Goal: Task Accomplishment & Management: Manage account settings

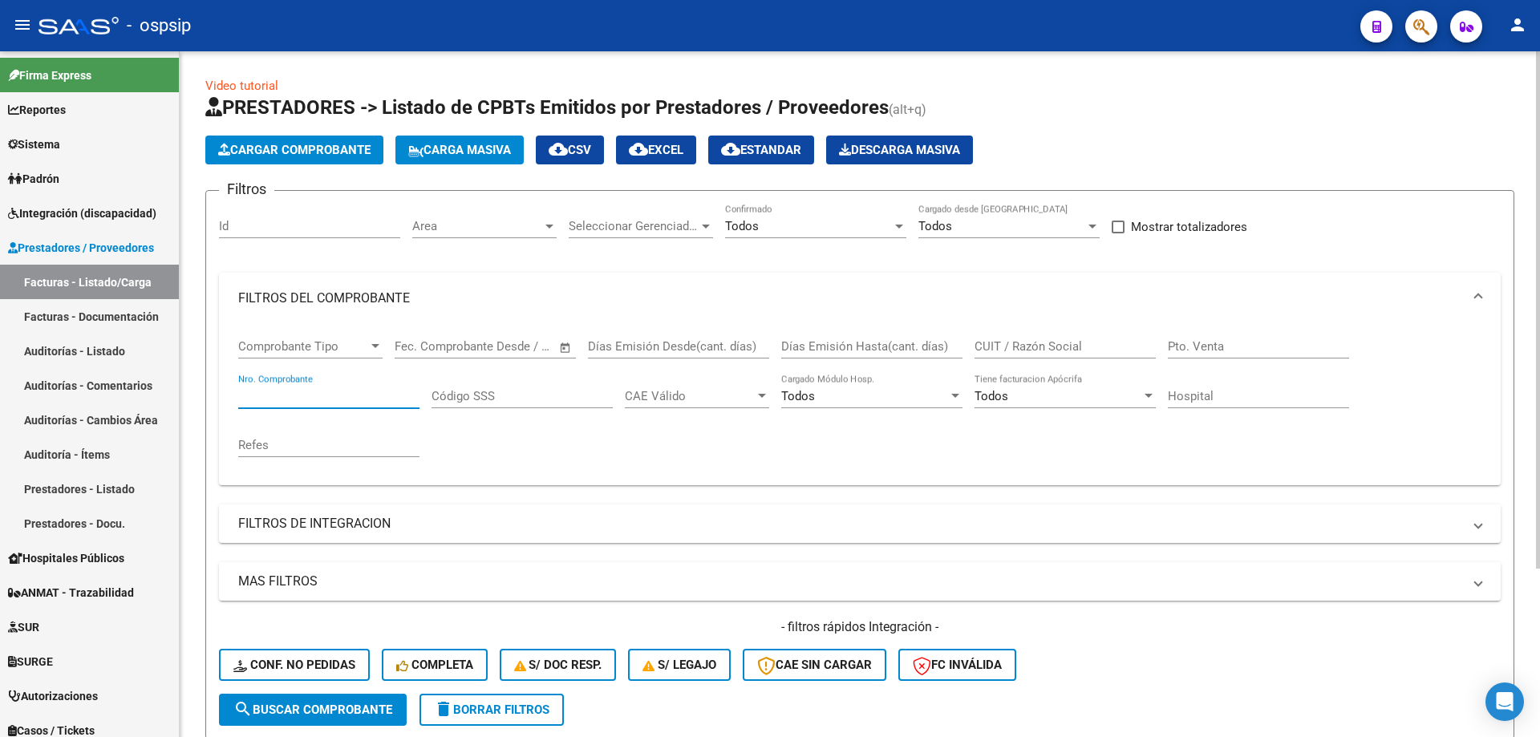
scroll to position [114, 0]
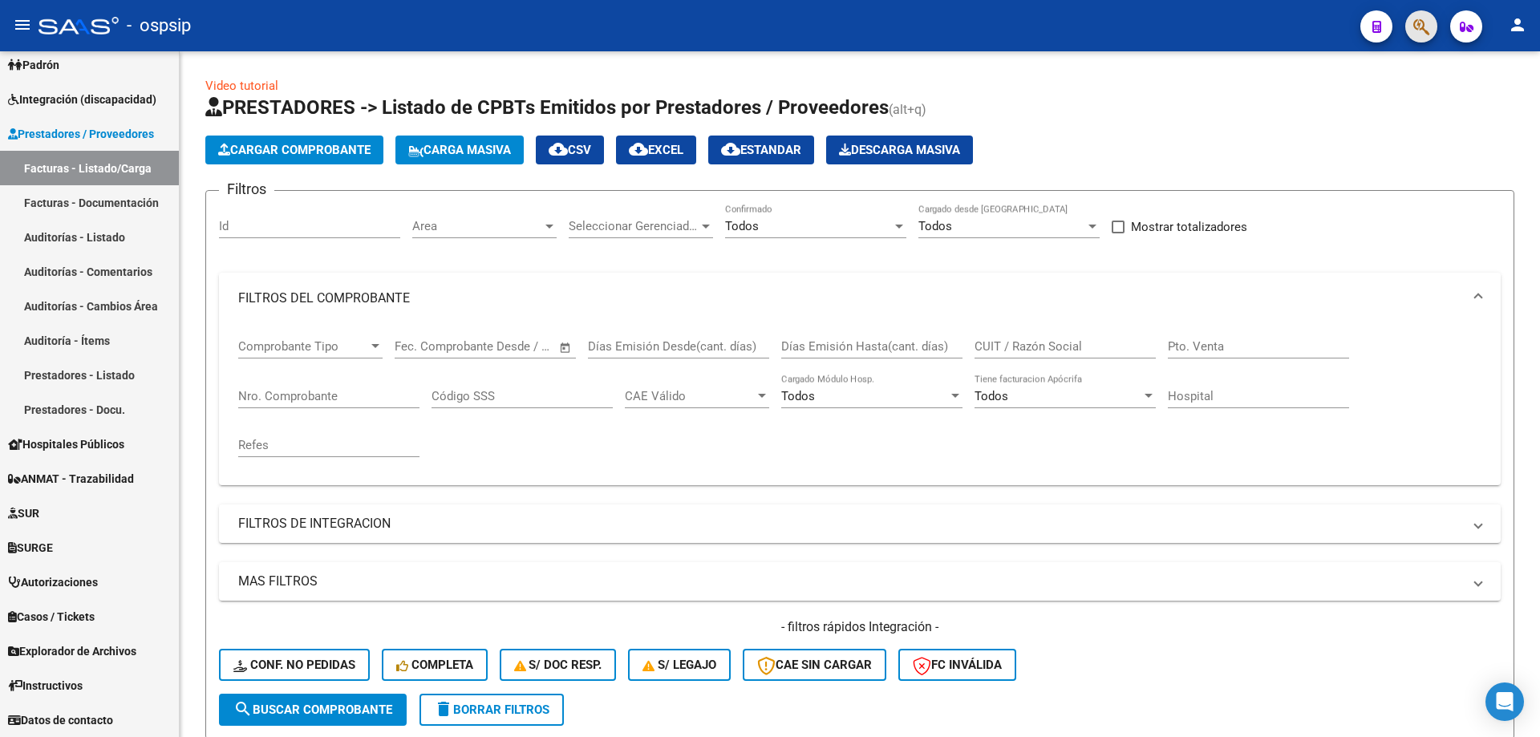
click at [1418, 43] on span "button" at bounding box center [1421, 26] width 16 height 33
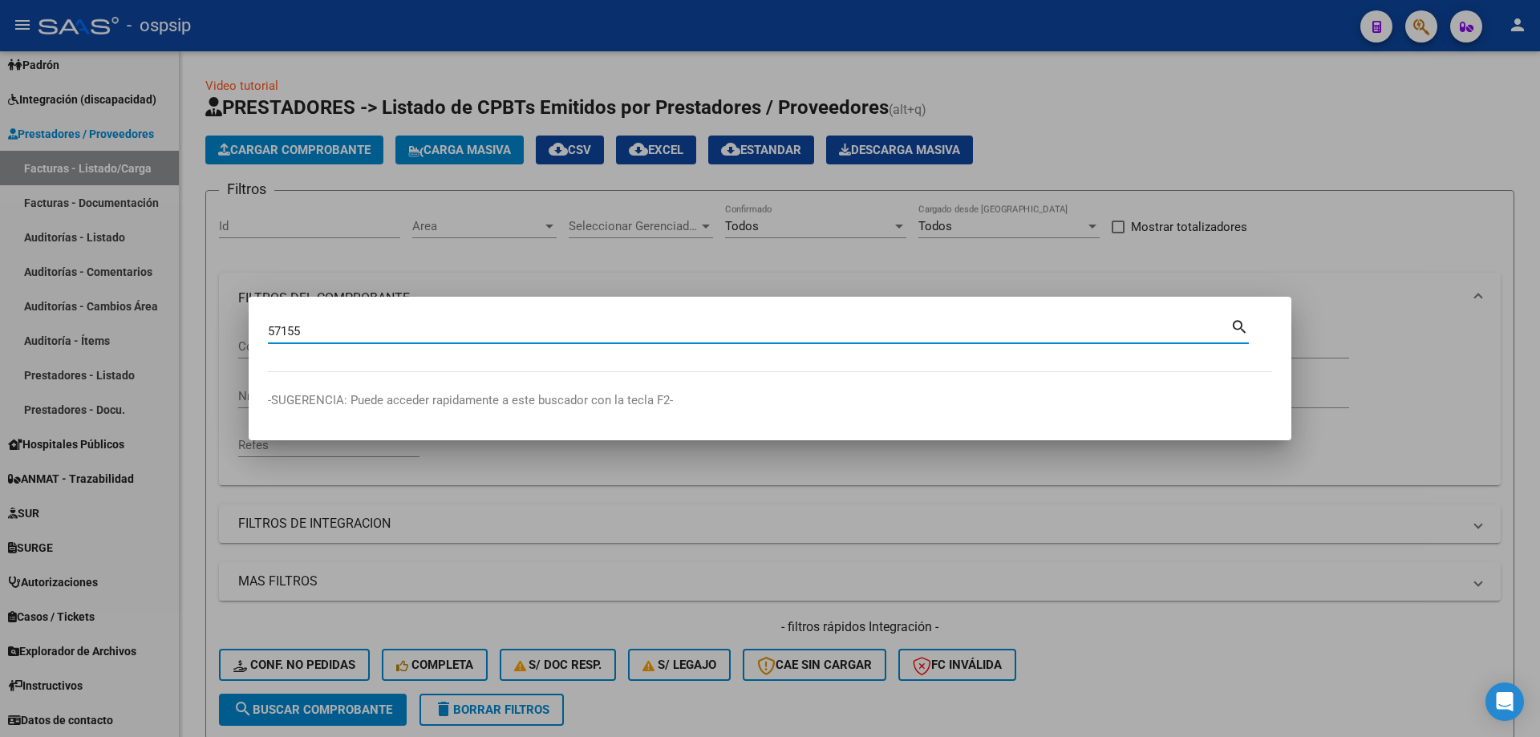
click at [537, 334] on input "57155" at bounding box center [749, 331] width 962 height 14
type input "57155303"
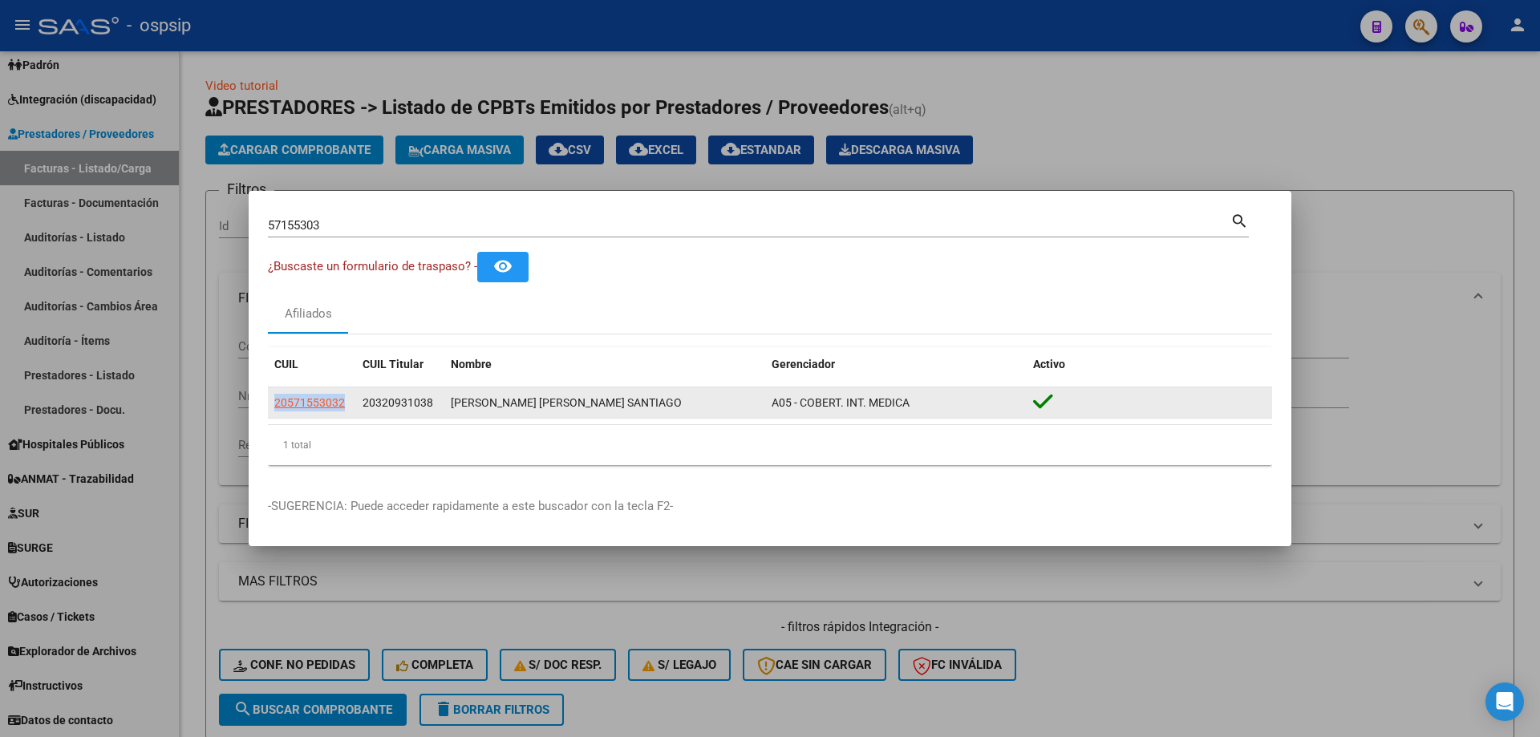
drag, startPoint x: 344, startPoint y: 401, endPoint x: 273, endPoint y: 399, distance: 70.6
click at [273, 399] on datatable-body-cell "20571553032" at bounding box center [312, 402] width 88 height 31
copy span "20571553032"
click at [310, 407] on span "20571553032" at bounding box center [309, 402] width 71 height 13
type textarea "20571553032"
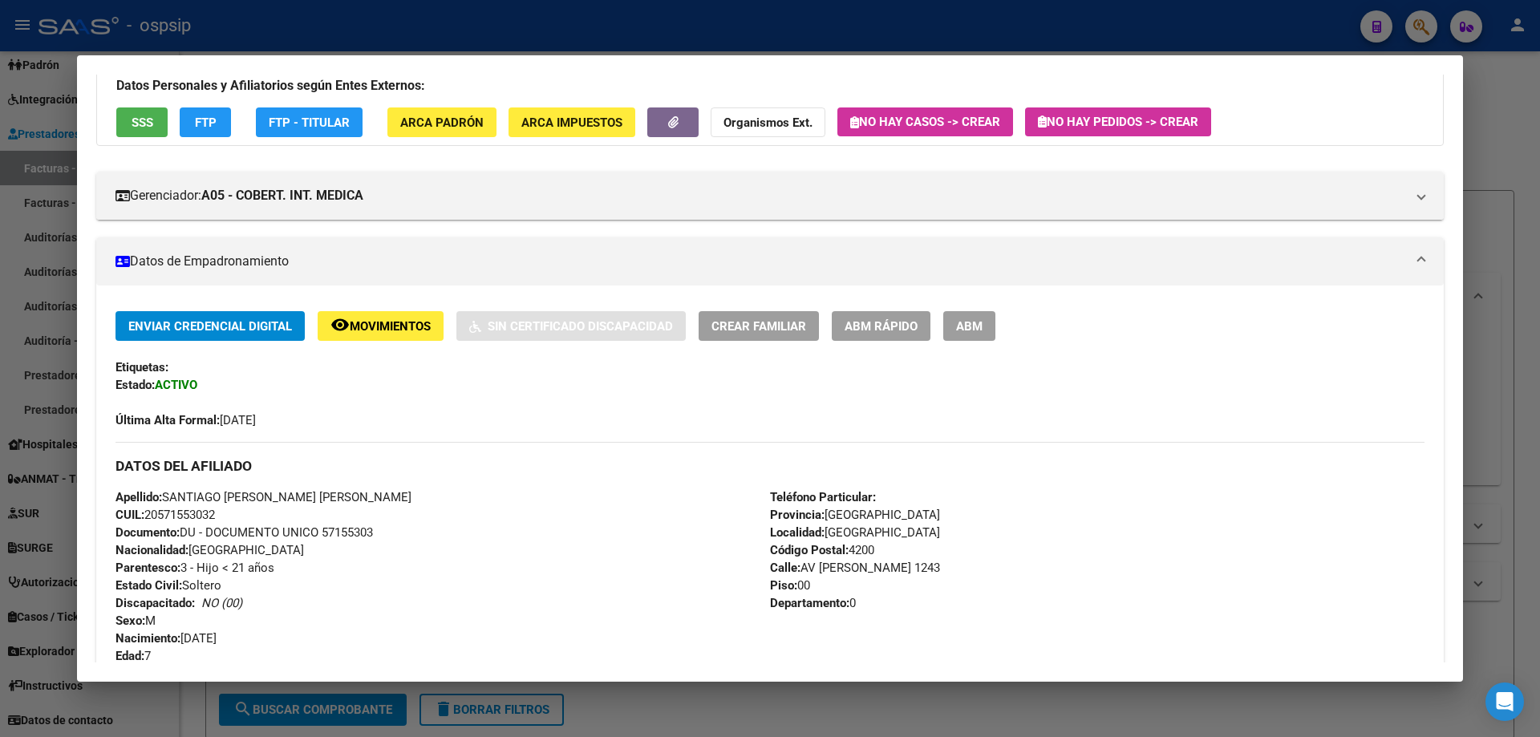
scroll to position [0, 0]
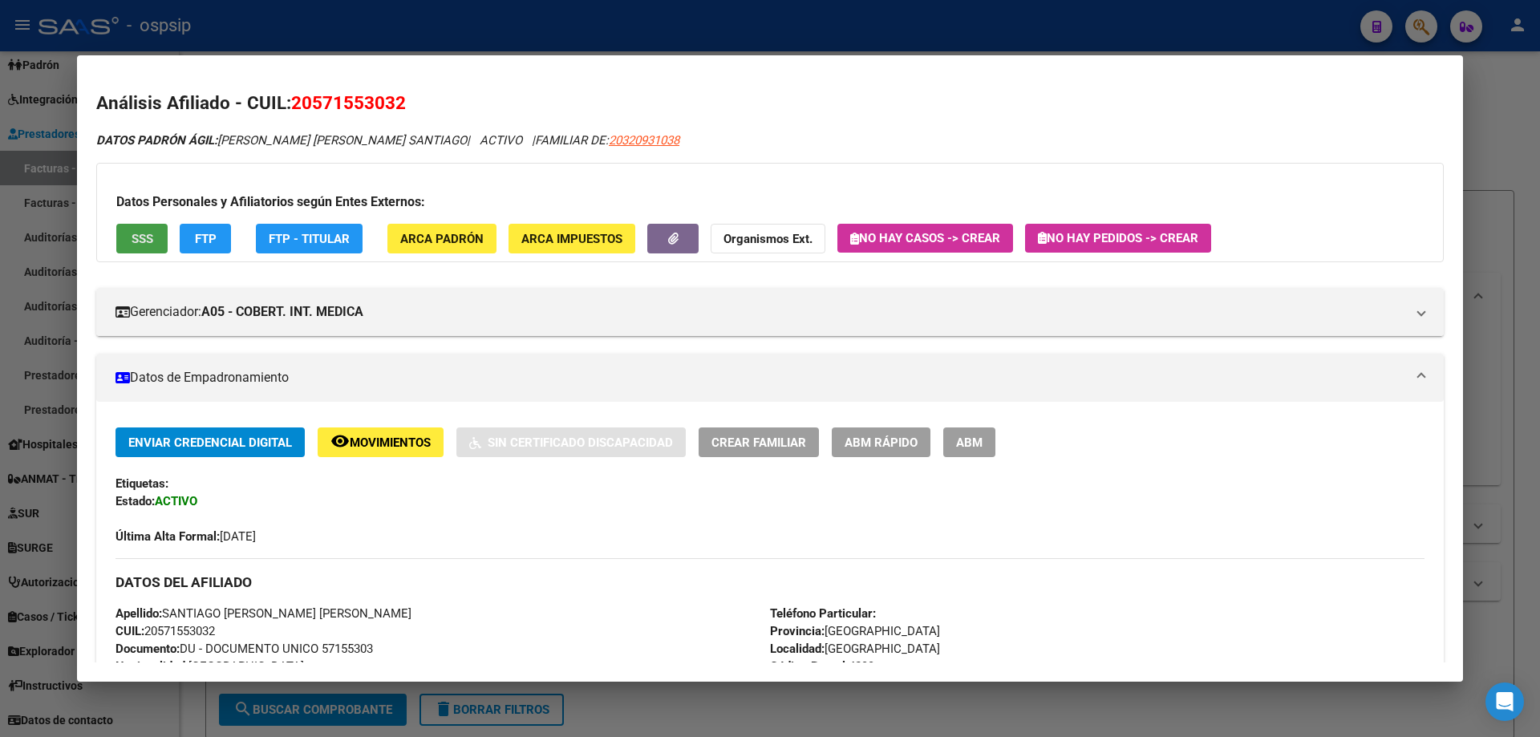
click at [133, 247] on button "SSS" at bounding box center [141, 239] width 51 height 30
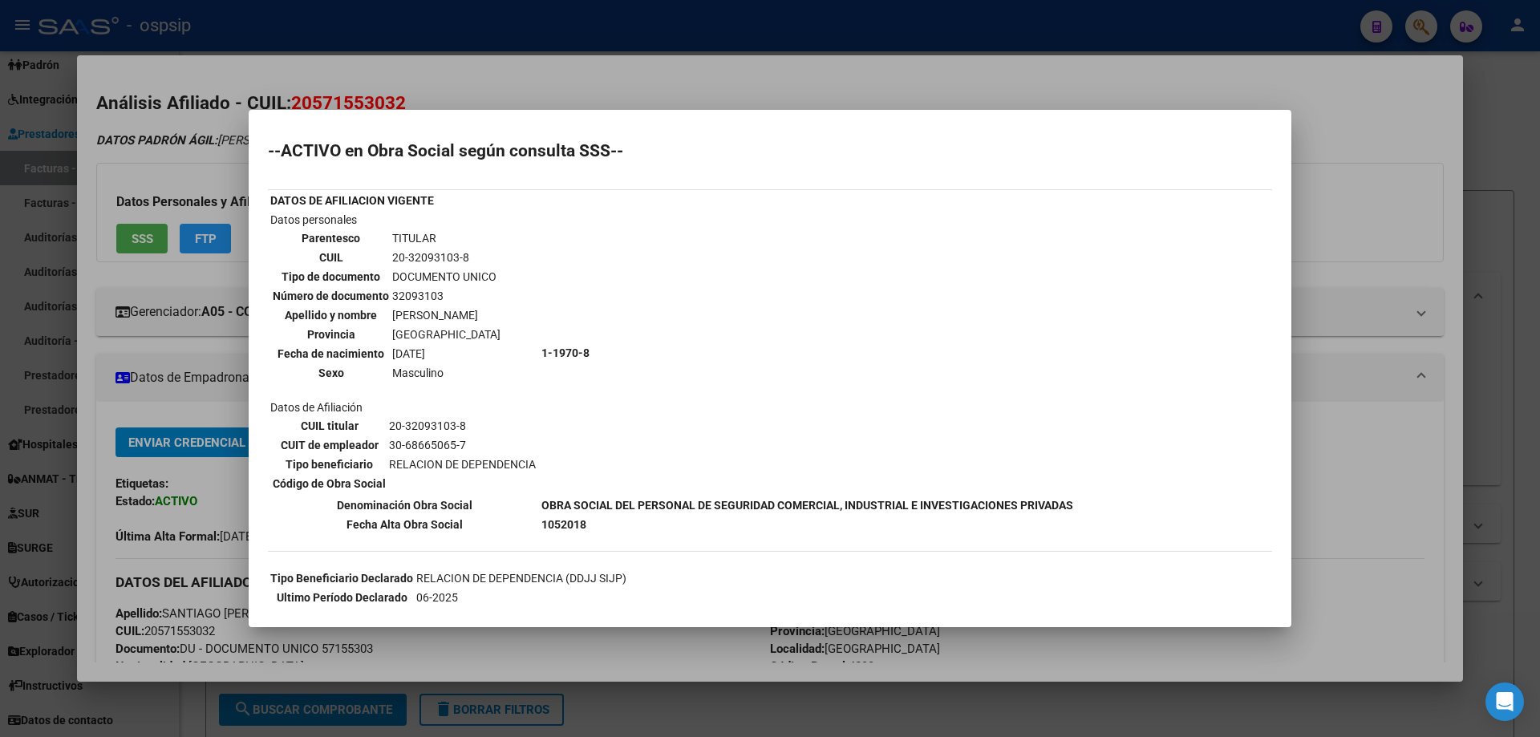
click at [32, 165] on div at bounding box center [770, 368] width 1540 height 737
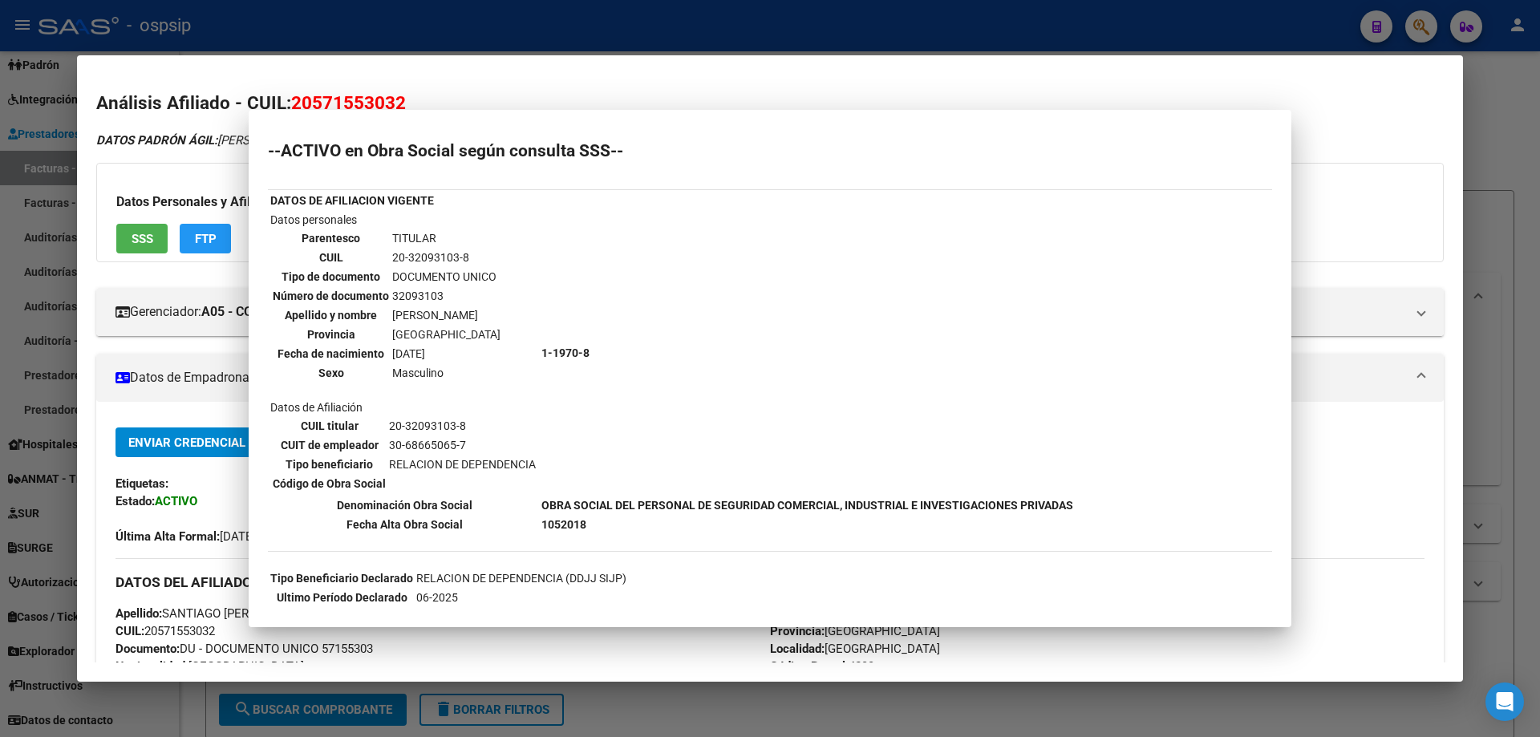
click at [32, 165] on div at bounding box center [770, 368] width 1540 height 737
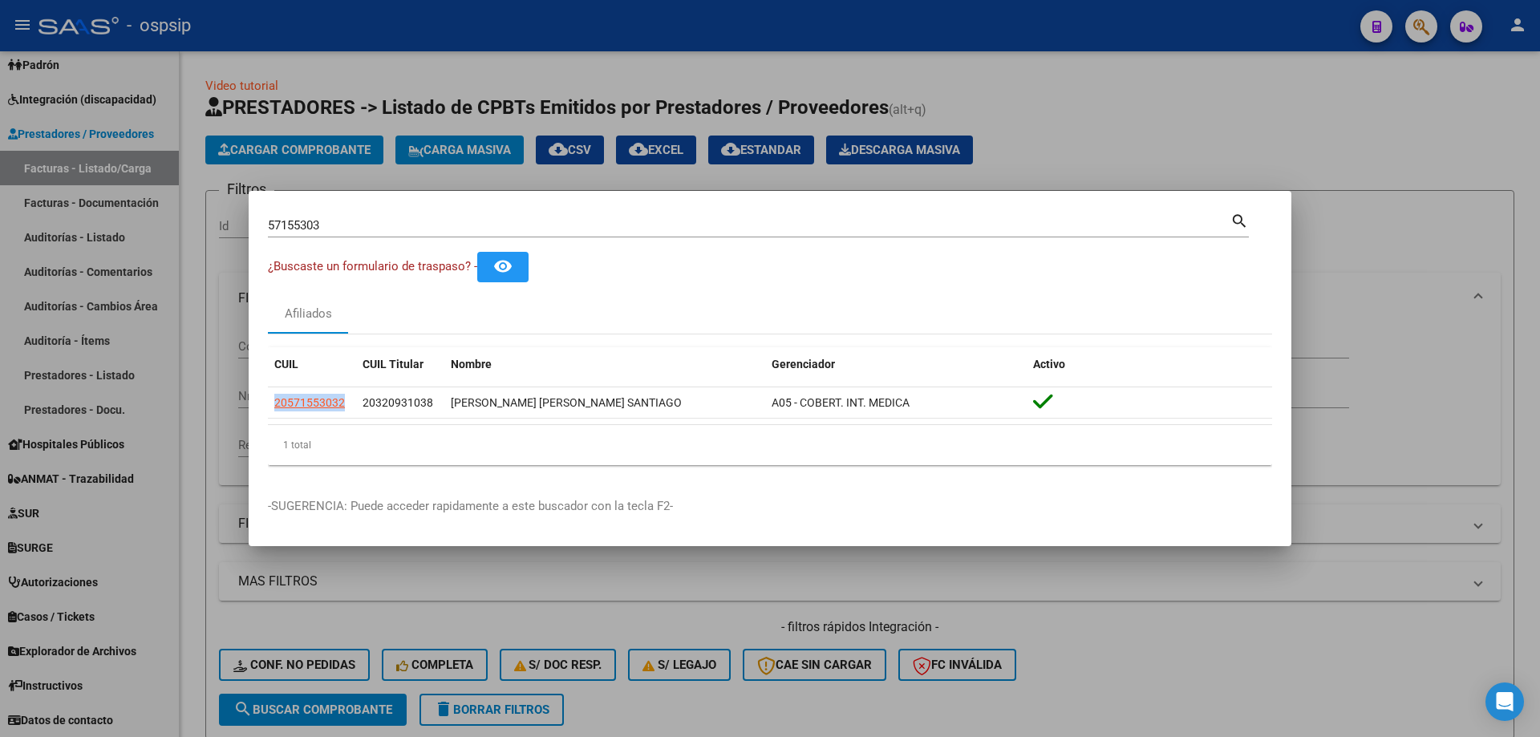
click at [32, 165] on div at bounding box center [770, 368] width 1540 height 737
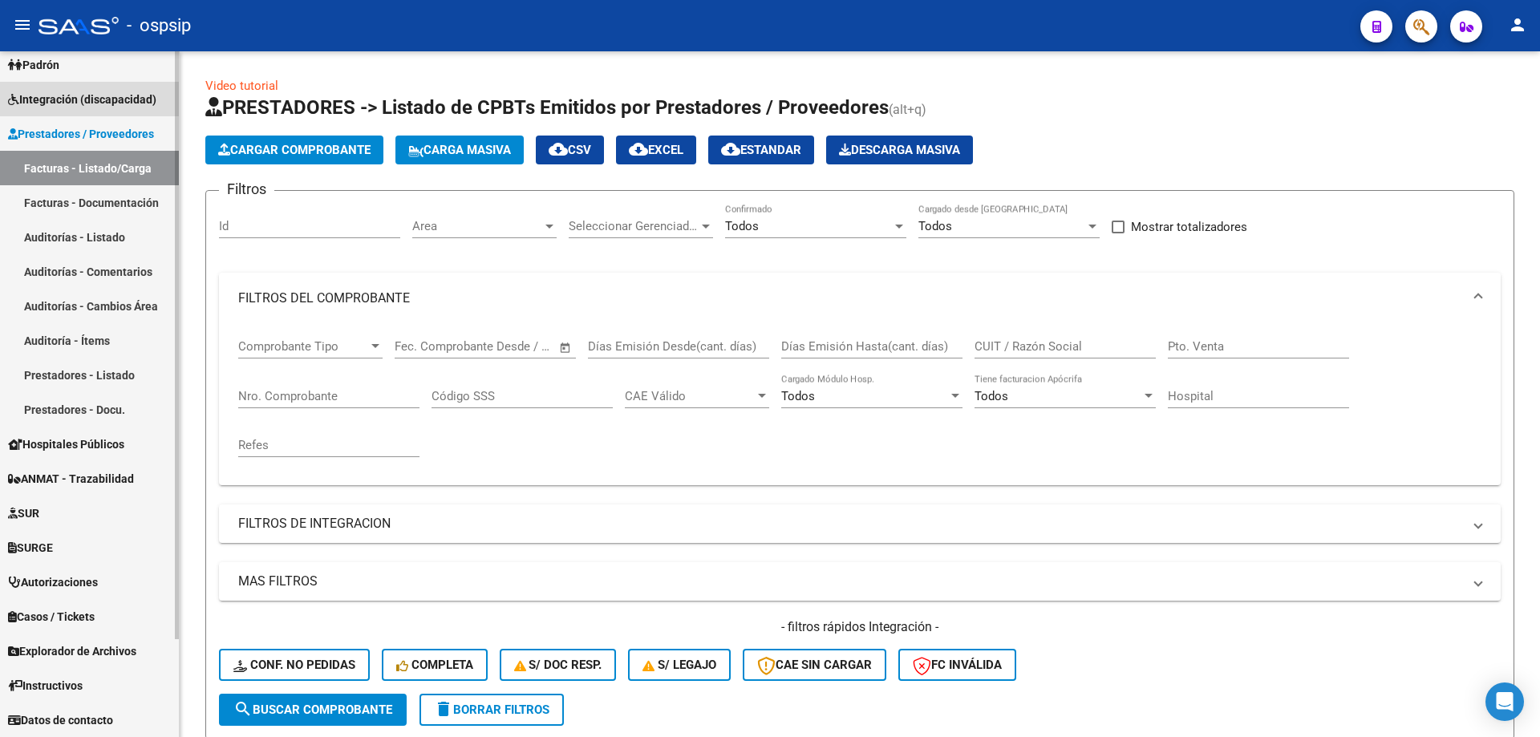
click at [55, 104] on span "Integración (discapacidad)" at bounding box center [82, 100] width 148 height 18
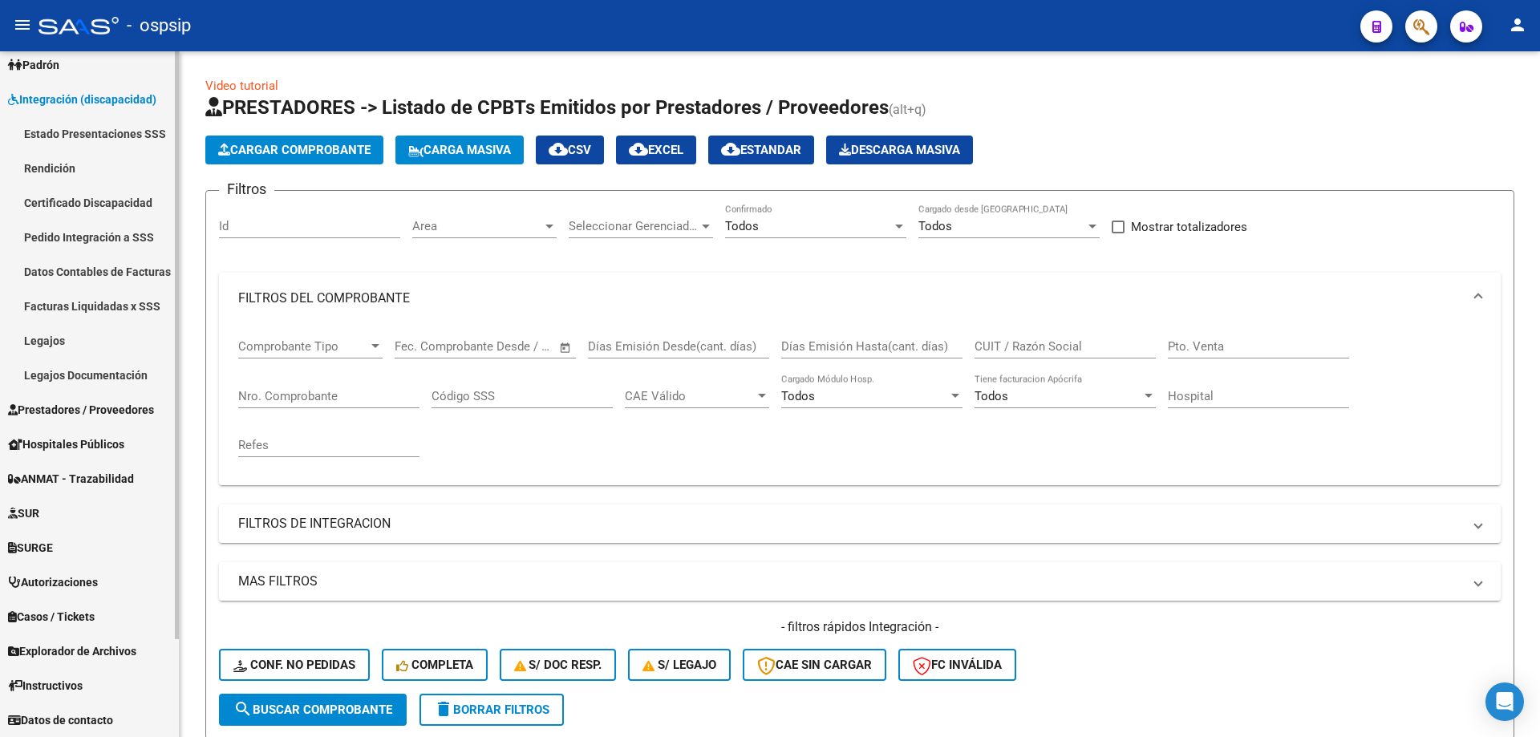
click at [69, 342] on link "Legajos" at bounding box center [89, 340] width 179 height 34
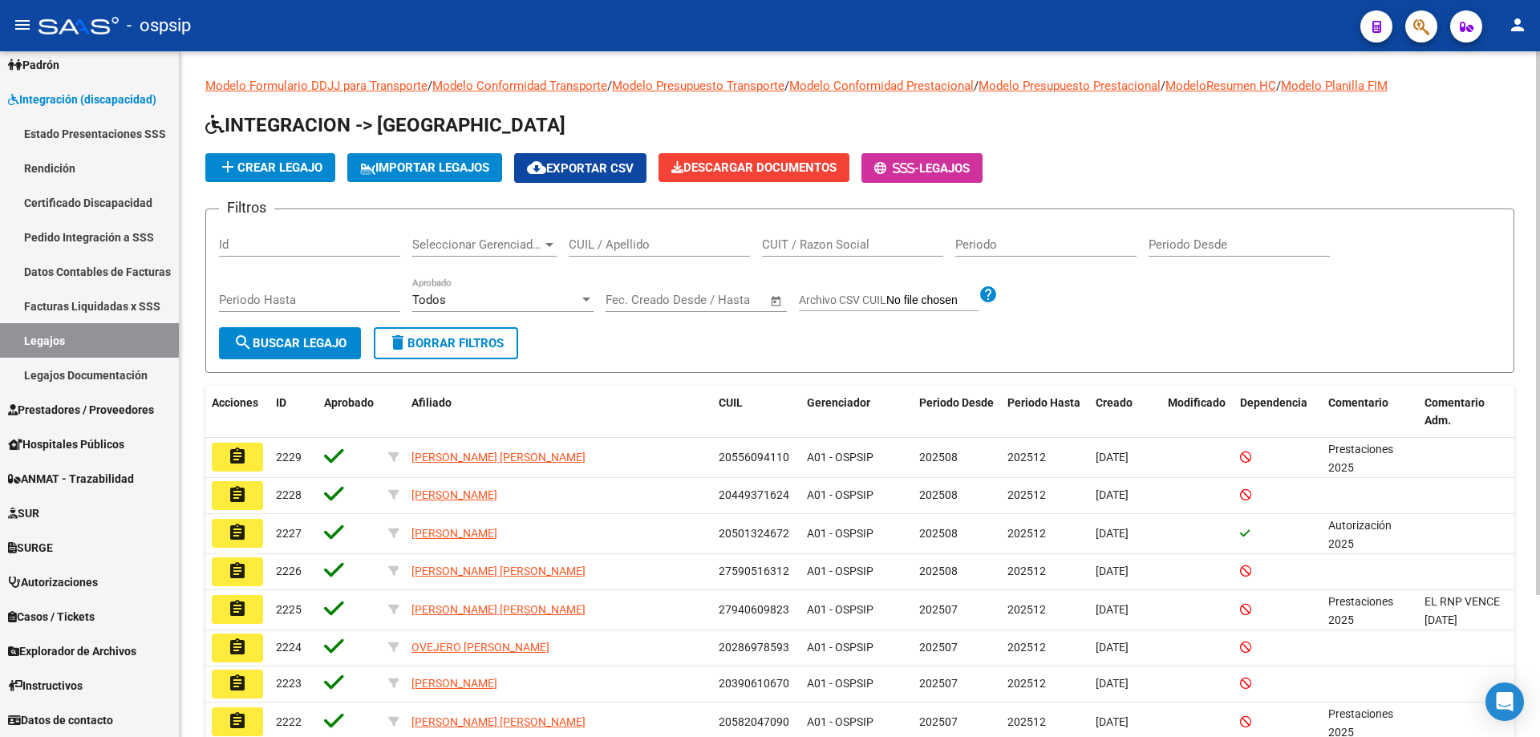
click at [626, 236] on div "CUIL / Apellido" at bounding box center [659, 239] width 181 height 34
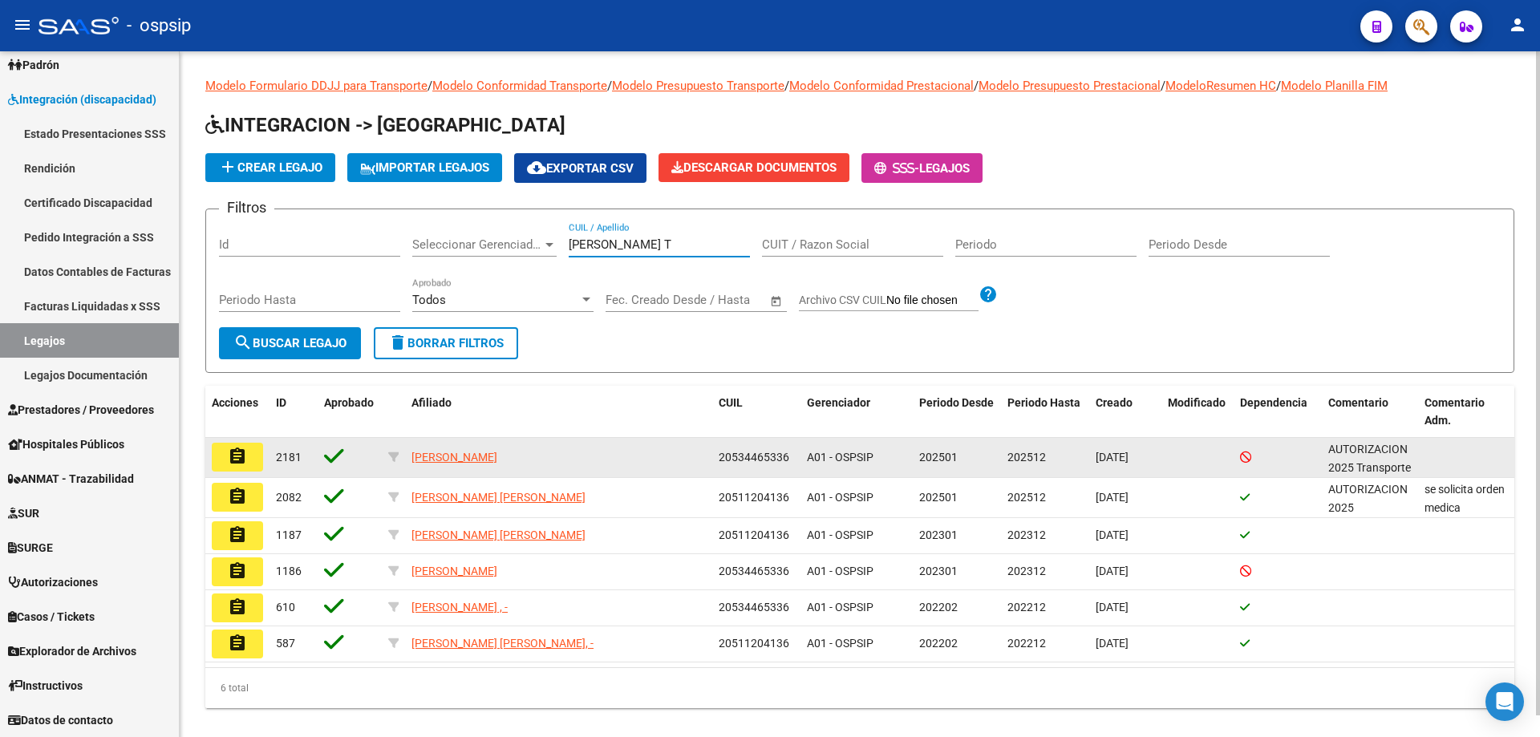
type input "DOMINGUEZ T"
click at [251, 458] on button "assignment" at bounding box center [237, 457] width 51 height 29
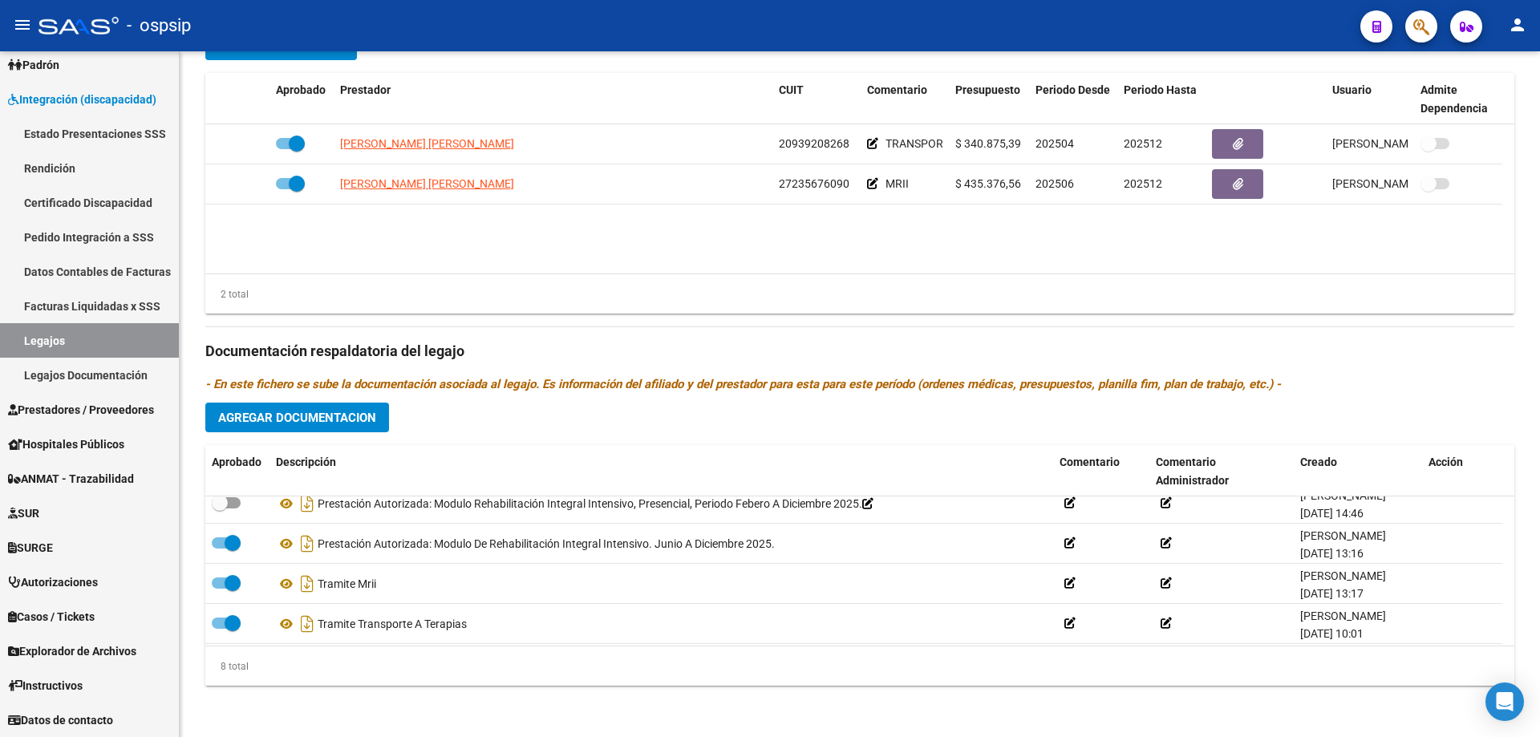
scroll to position [160, 0]
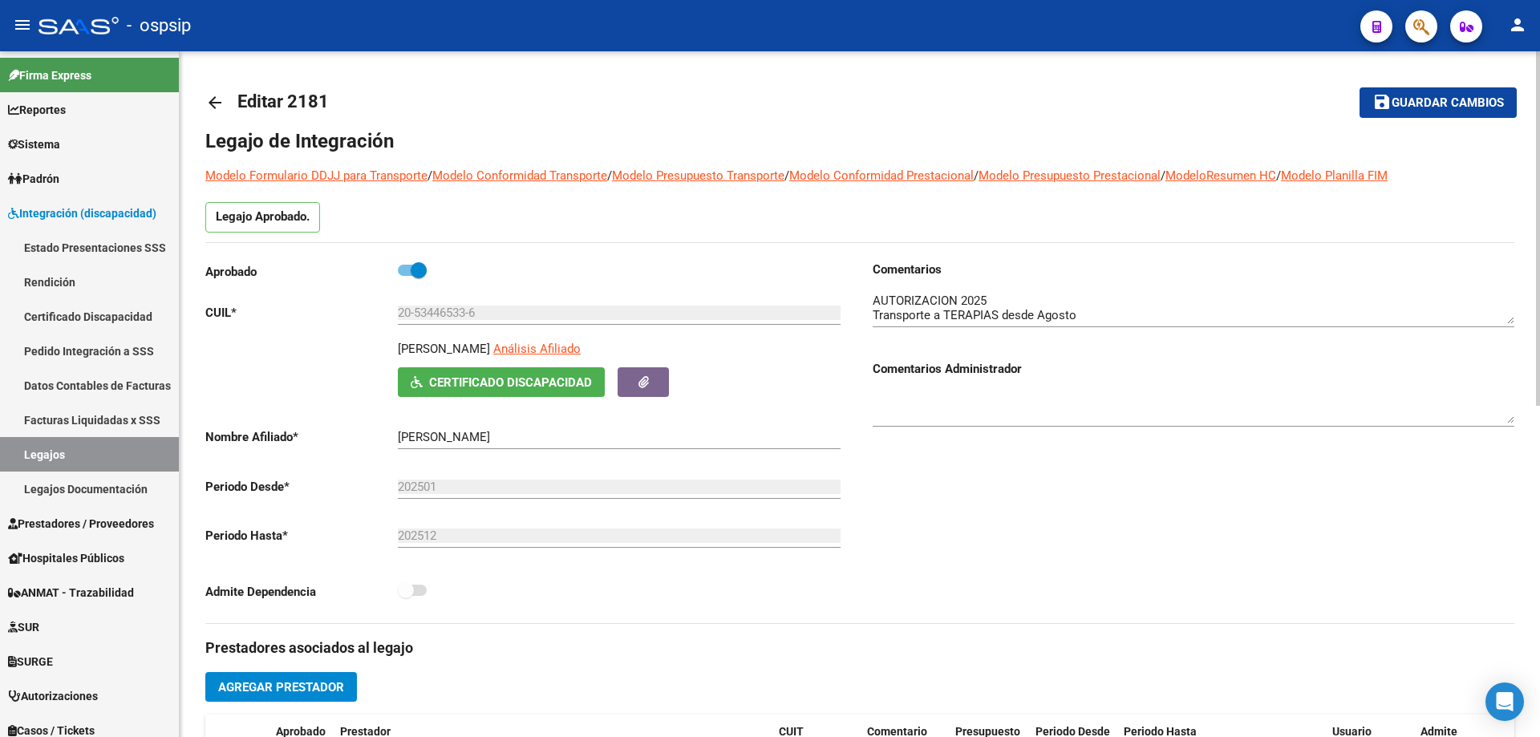
click at [600, 136] on h1 "Legajo de Integración" at bounding box center [859, 141] width 1309 height 26
click at [106, 443] on link "Legajos" at bounding box center [89, 454] width 179 height 34
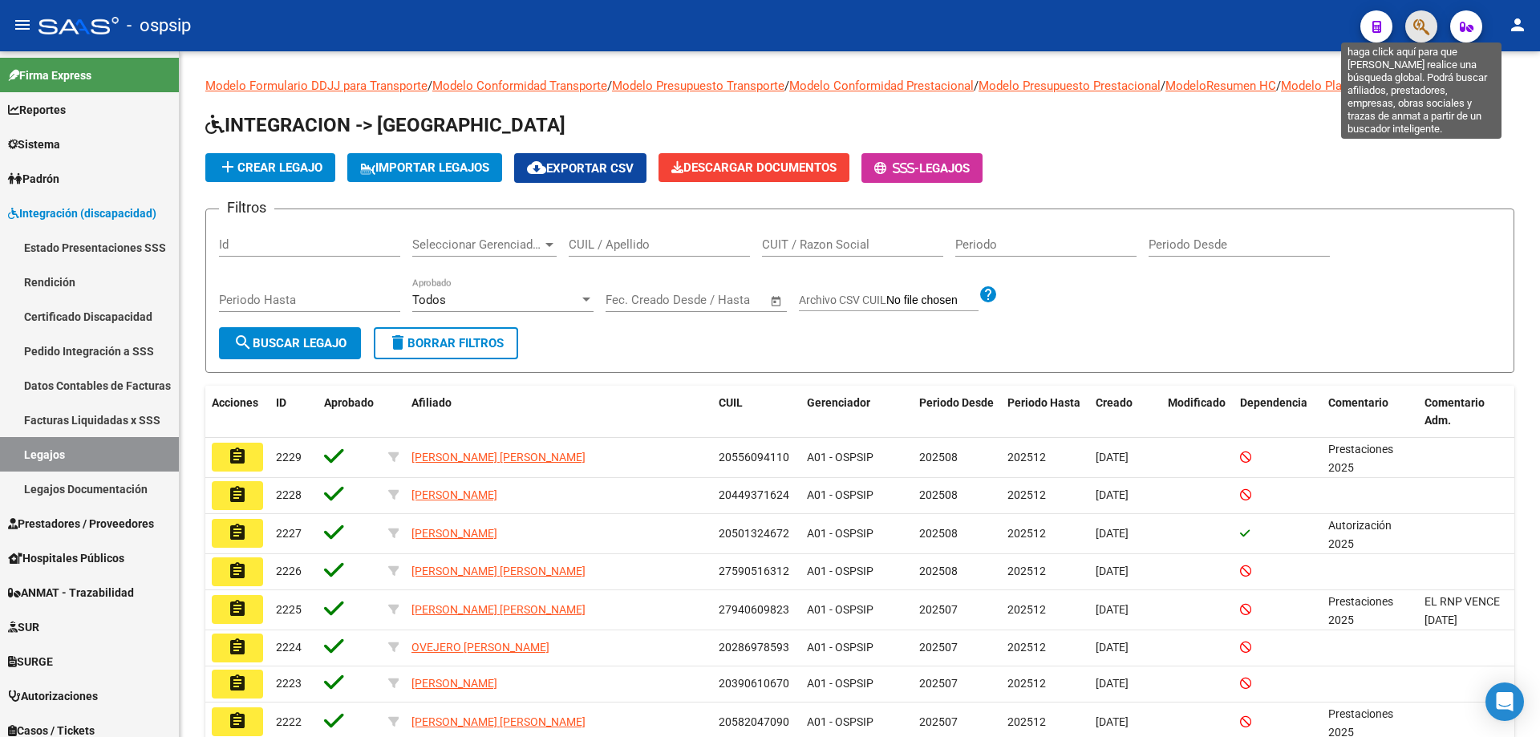
click at [1423, 22] on icon "button" at bounding box center [1421, 27] width 16 height 18
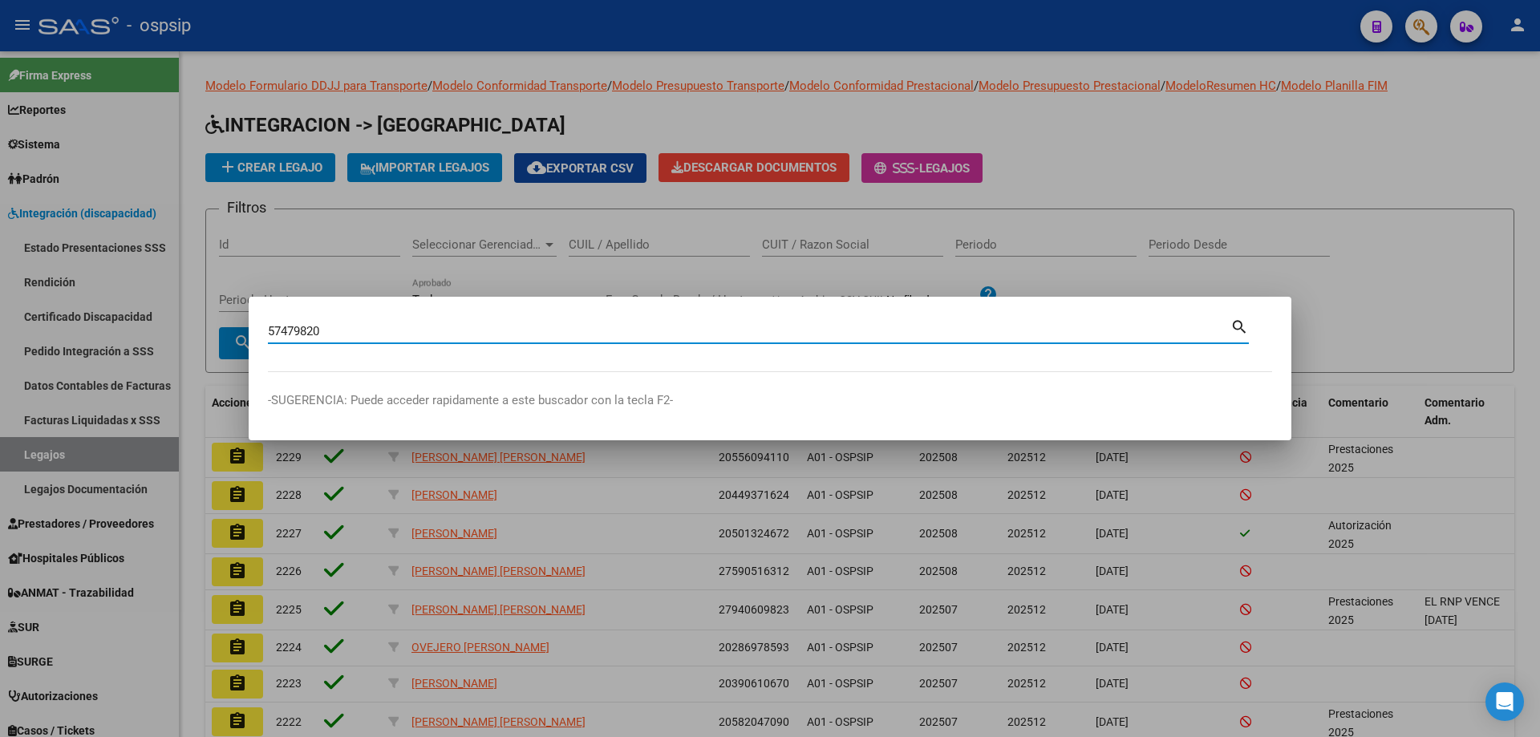
type input "57479820"
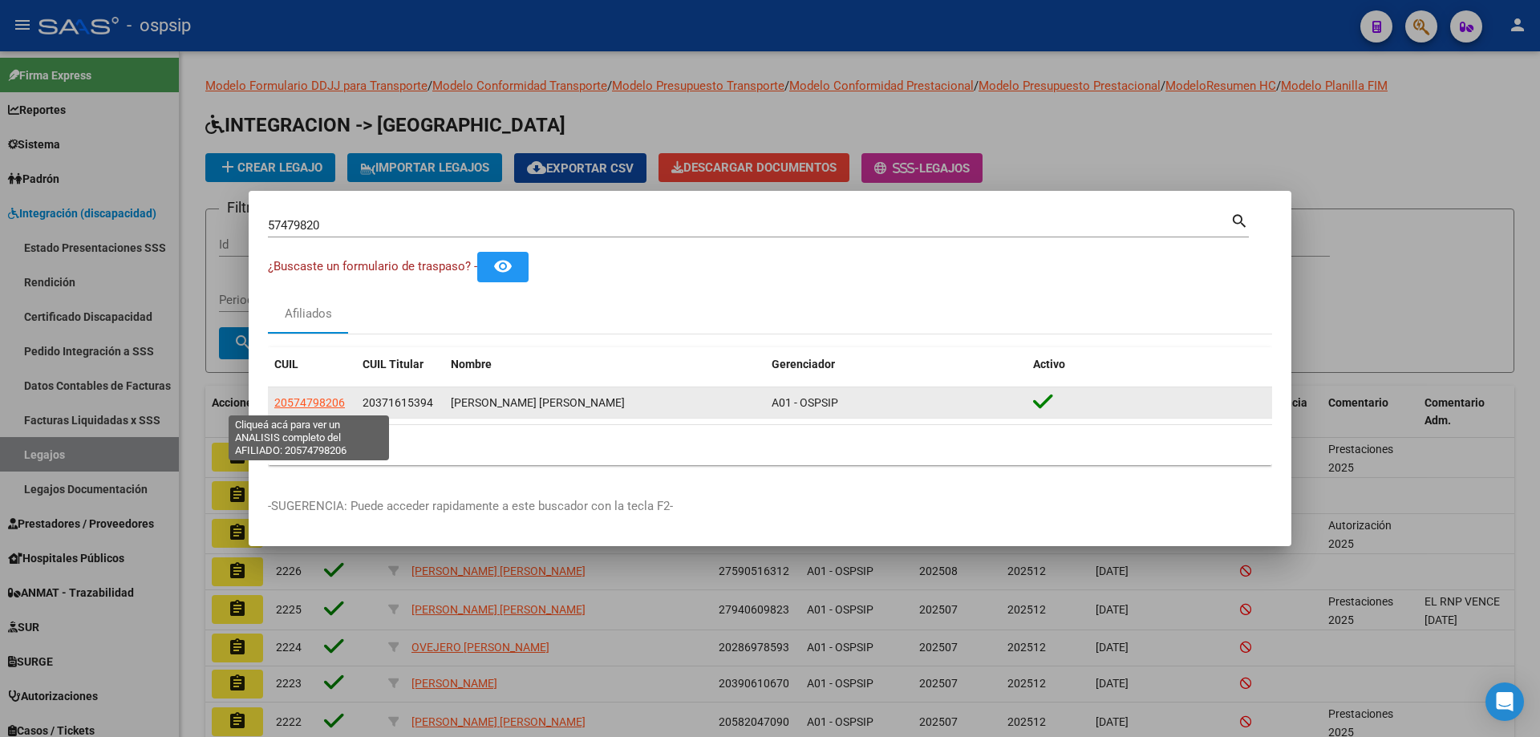
click at [335, 403] on span "20574798206" at bounding box center [309, 402] width 71 height 13
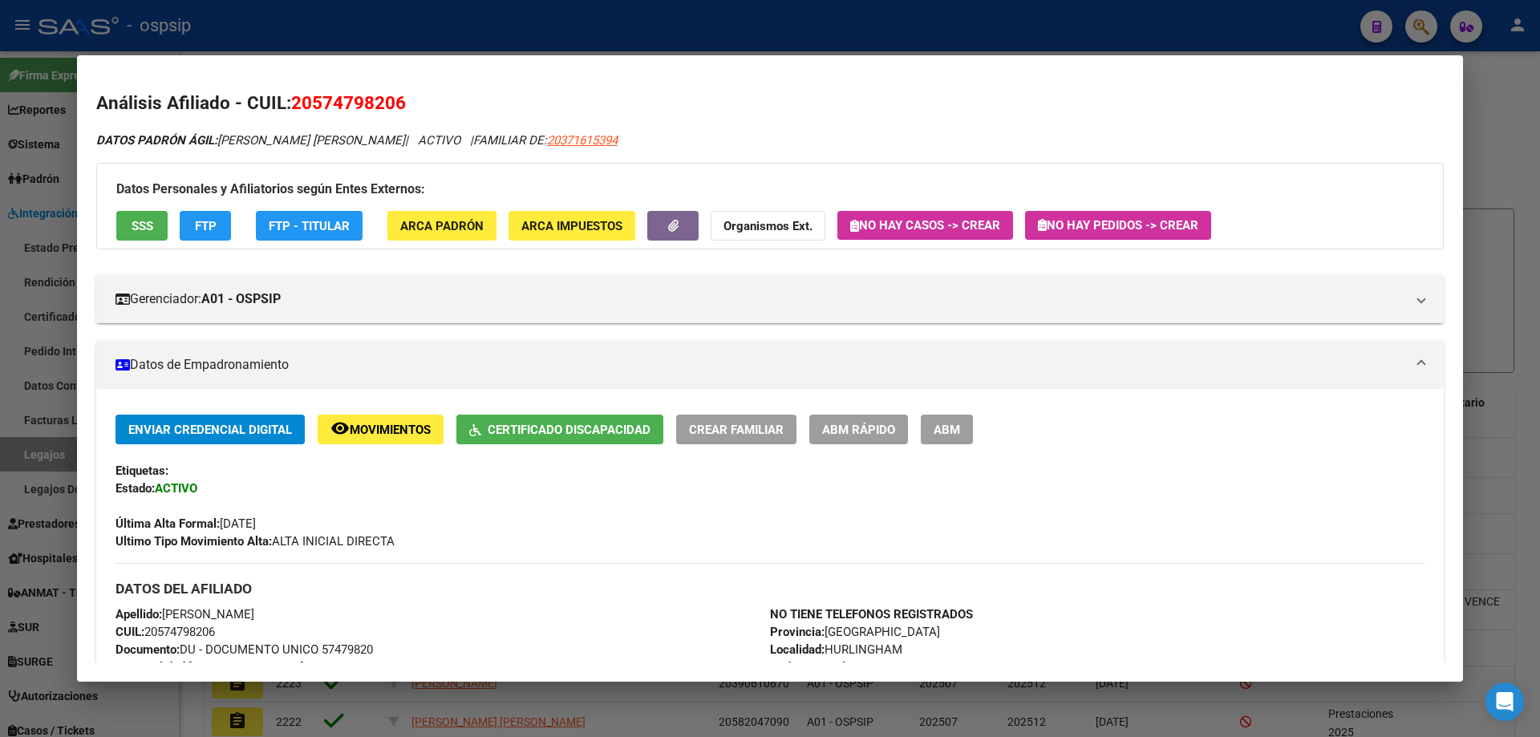
click at [507, 425] on span "Certificado Discapacidad" at bounding box center [569, 430] width 163 height 14
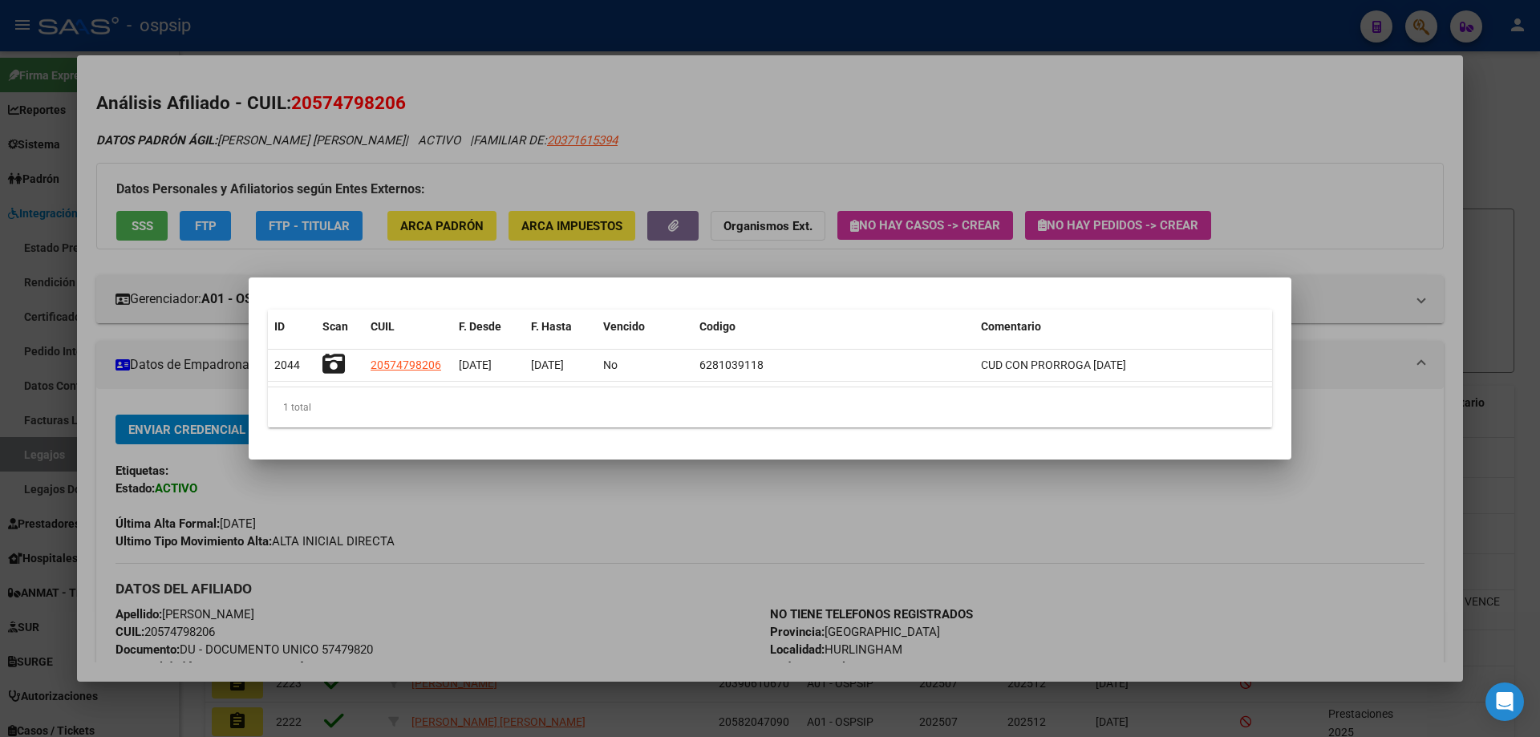
click at [465, 531] on div at bounding box center [770, 368] width 1540 height 737
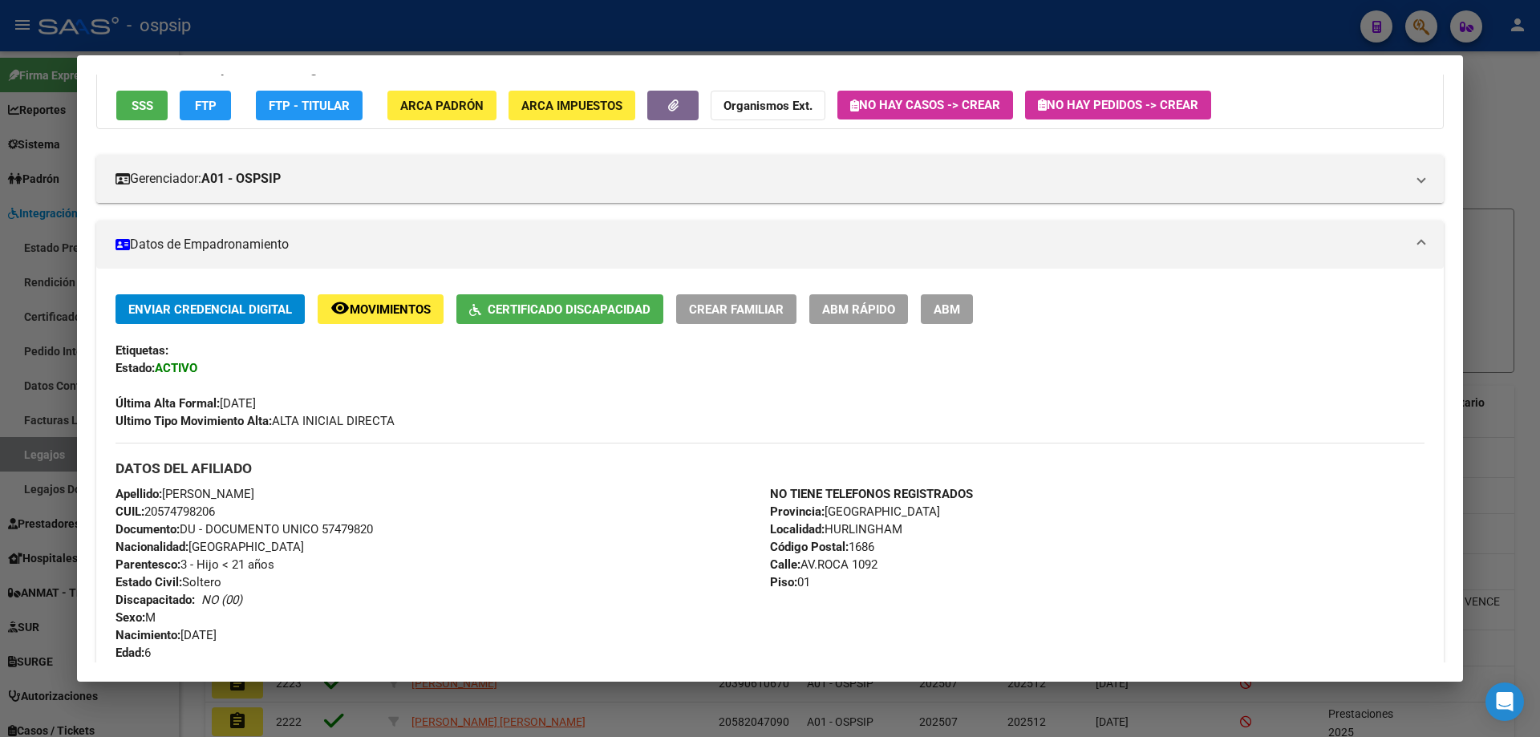
scroll to position [241, 0]
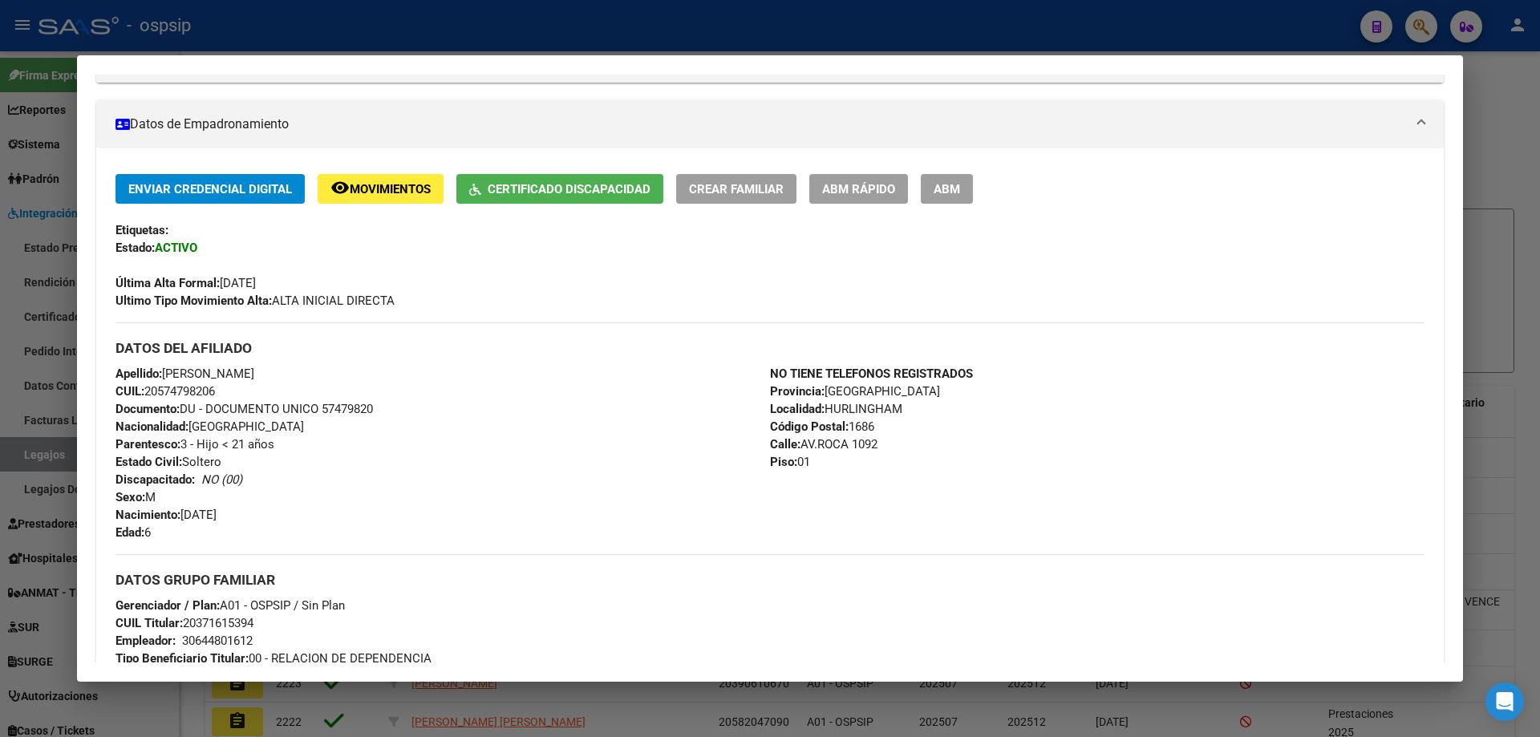
click at [356, 39] on div at bounding box center [770, 368] width 1540 height 737
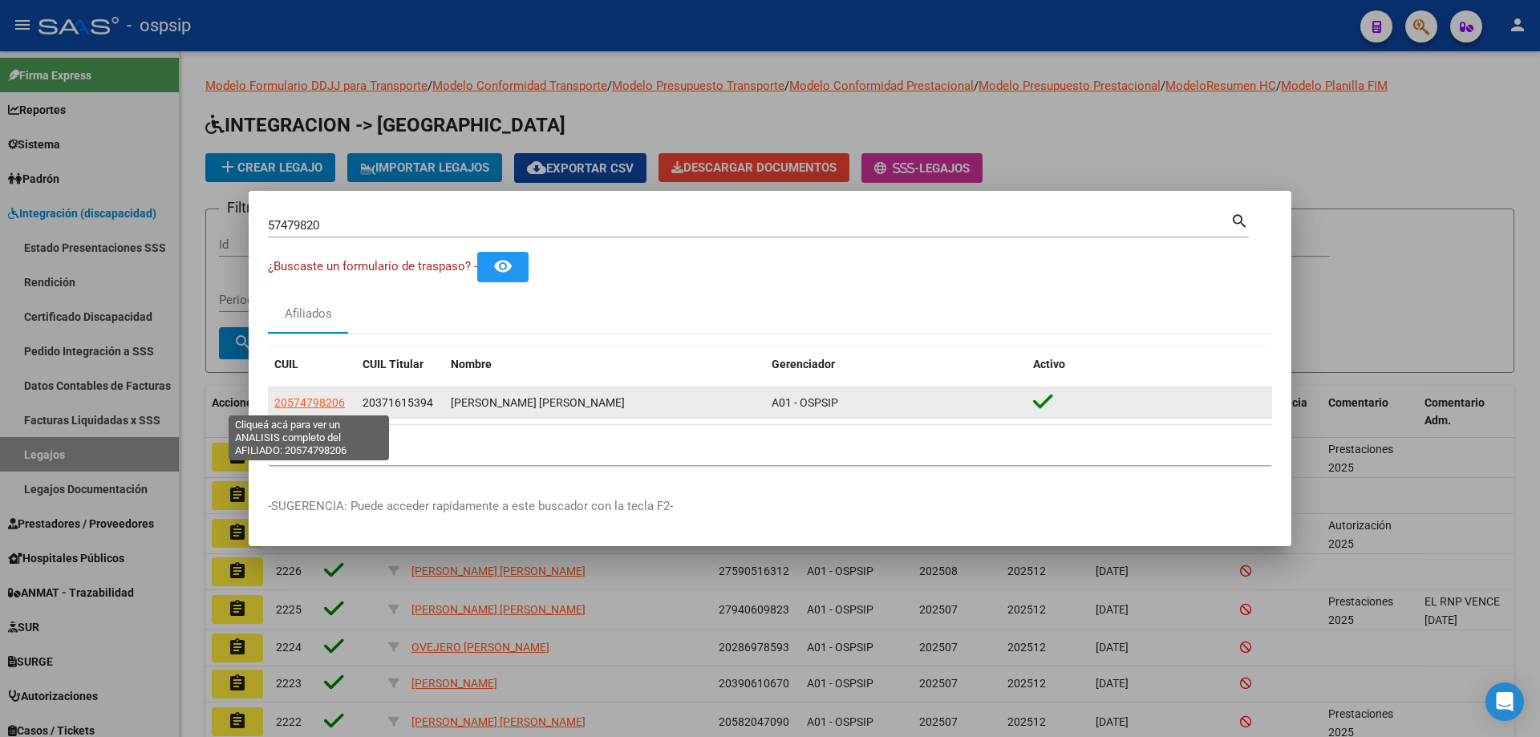
drag, startPoint x: 344, startPoint y: 397, endPoint x: 277, endPoint y: 399, distance: 67.4
click at [277, 399] on div "20574798206" at bounding box center [311, 403] width 75 height 18
copy span "20574798206"
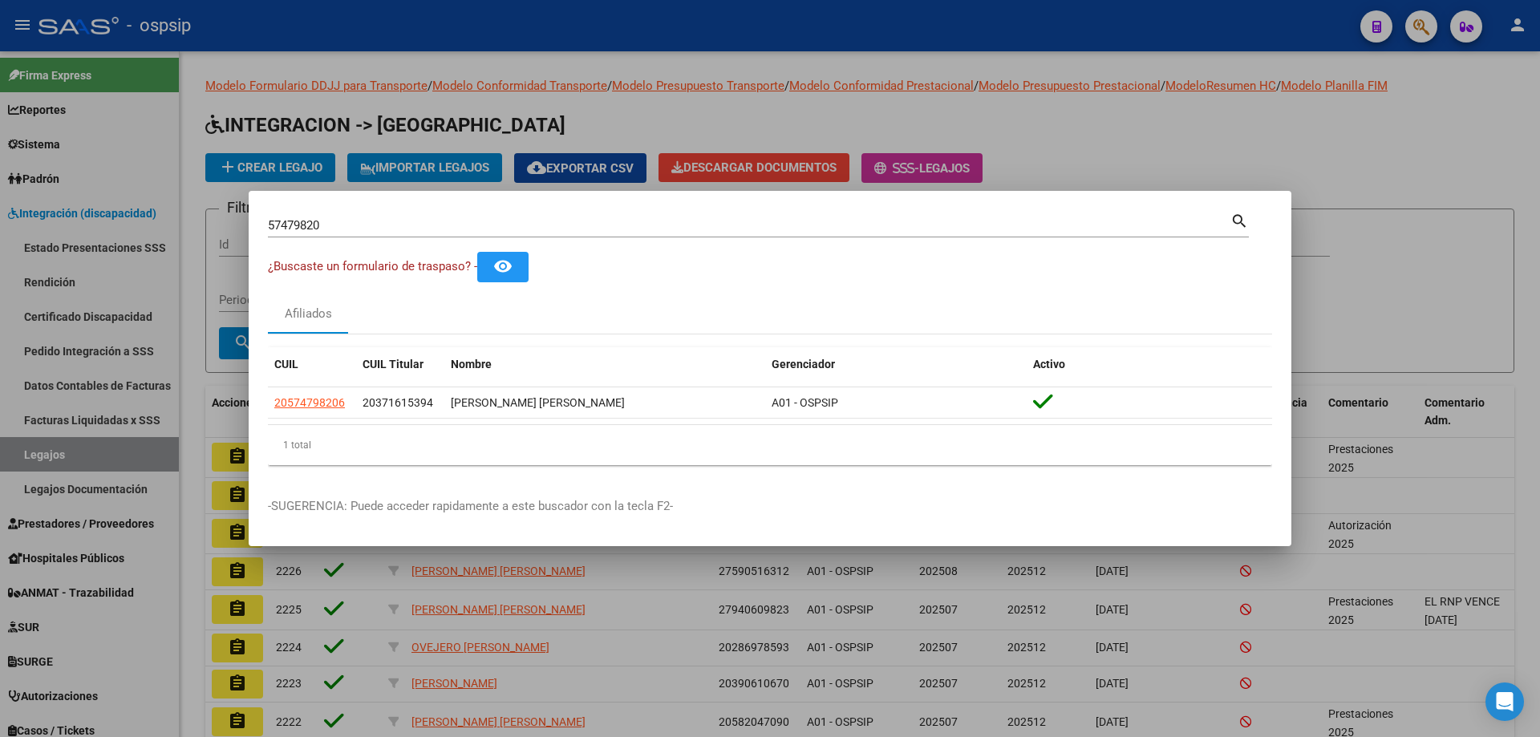
click at [513, 128] on div at bounding box center [770, 368] width 1540 height 737
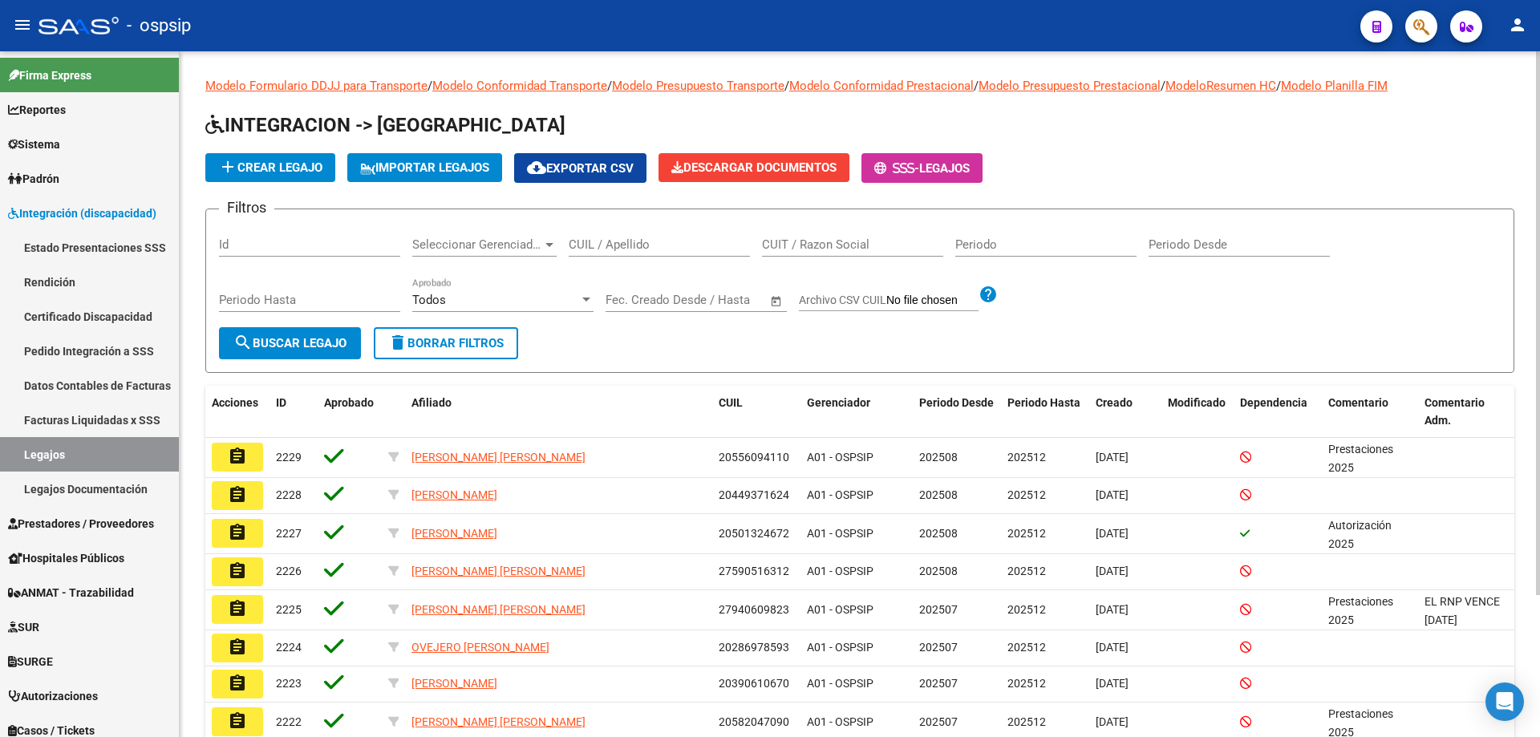
click at [595, 234] on div "CUIL / Apellido" at bounding box center [659, 239] width 181 height 34
paste input "20574798206"
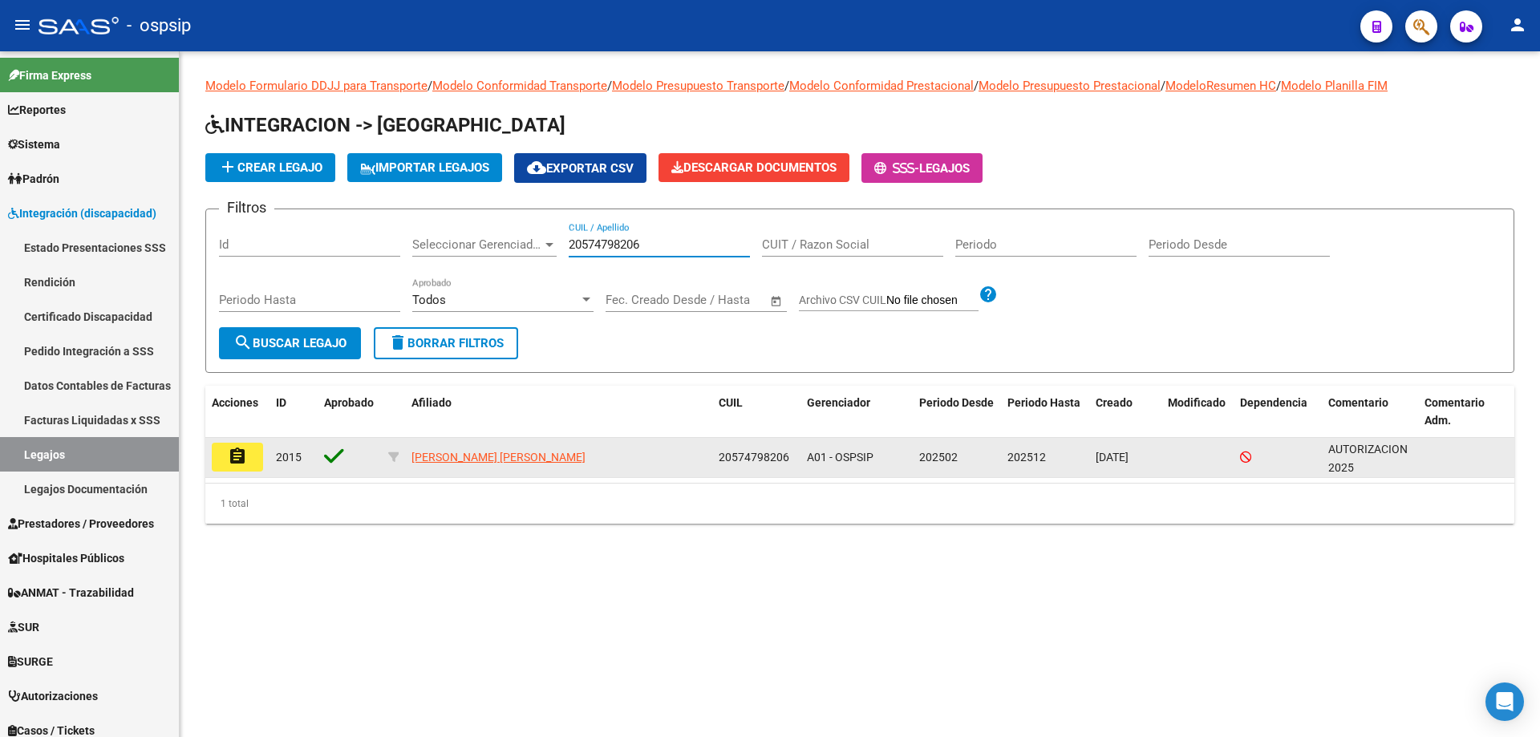
type input "20574798206"
click at [259, 448] on button "assignment" at bounding box center [237, 457] width 51 height 29
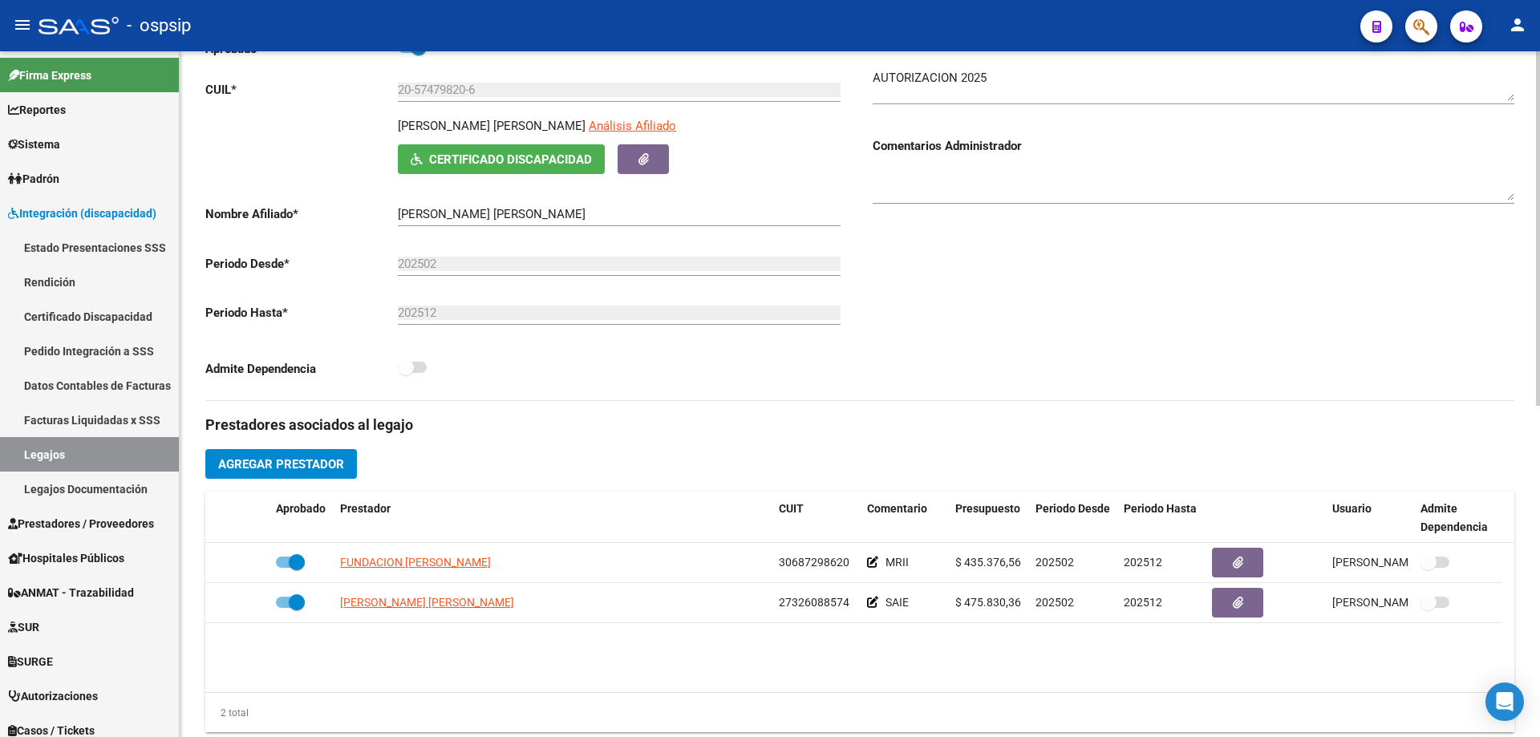
scroll to position [241, 0]
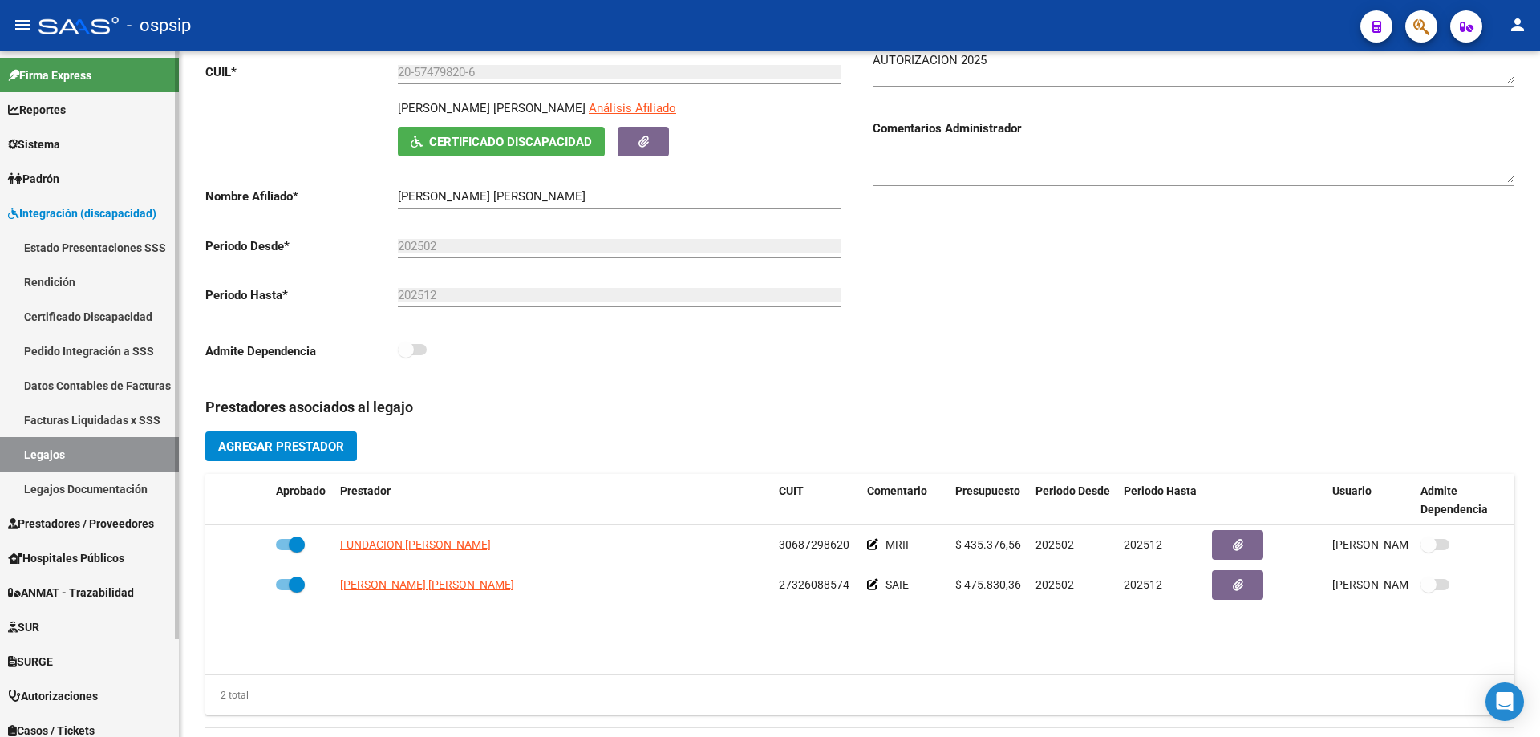
click at [69, 445] on link "Legajos" at bounding box center [89, 454] width 179 height 34
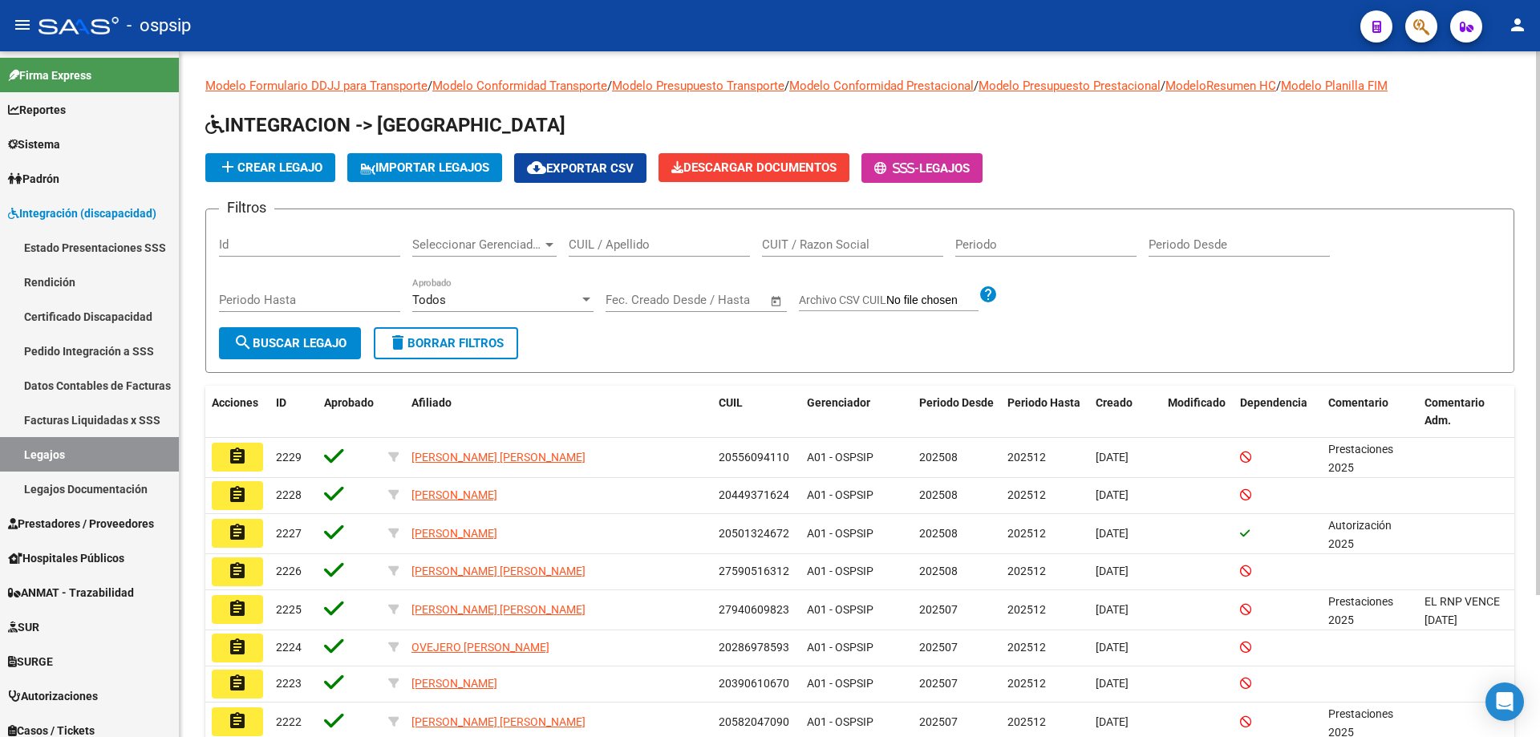
click at [612, 238] on input "CUIL / Apellido" at bounding box center [659, 244] width 181 height 14
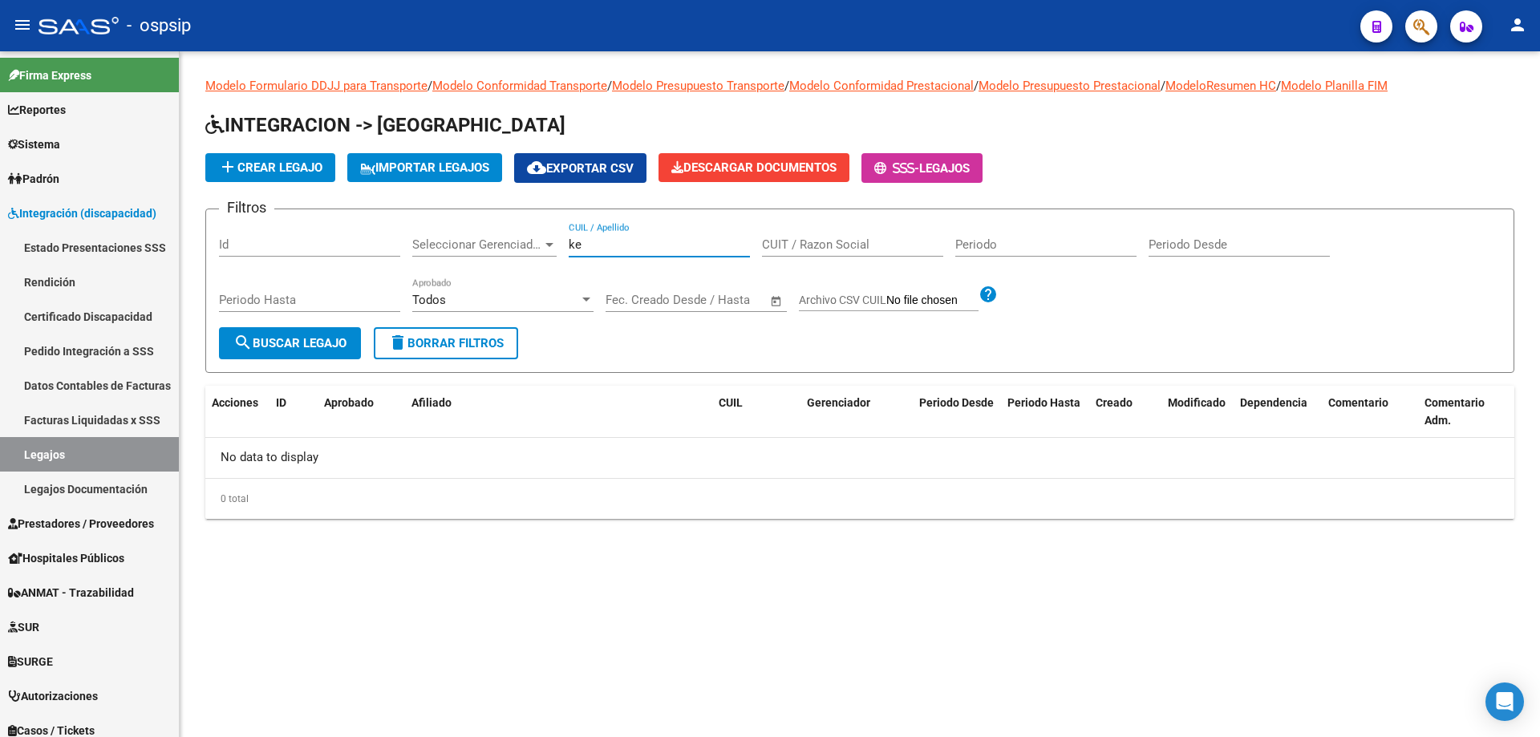
type input "k"
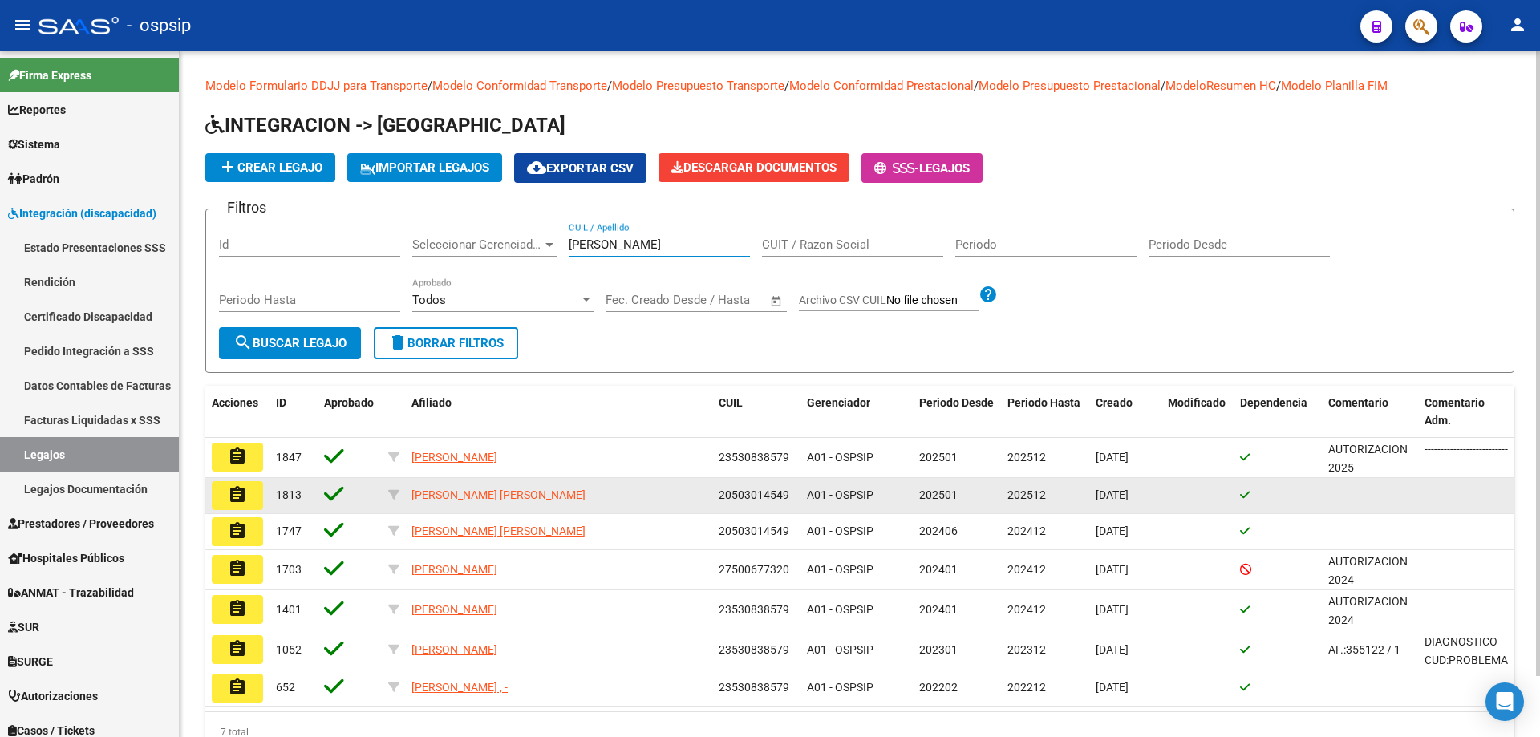
type input "duarte"
click at [240, 492] on mat-icon "assignment" at bounding box center [237, 494] width 19 height 19
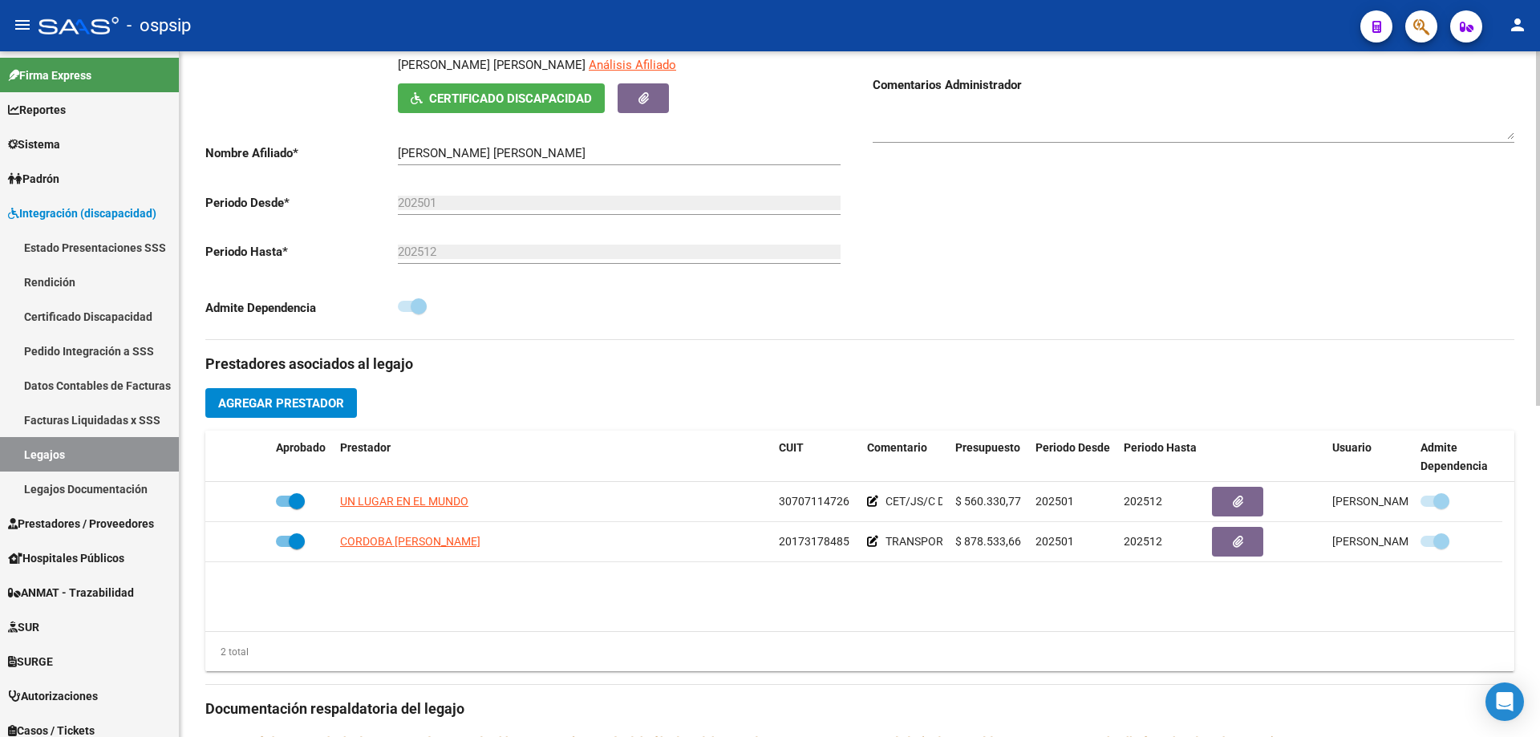
scroll to position [321, 0]
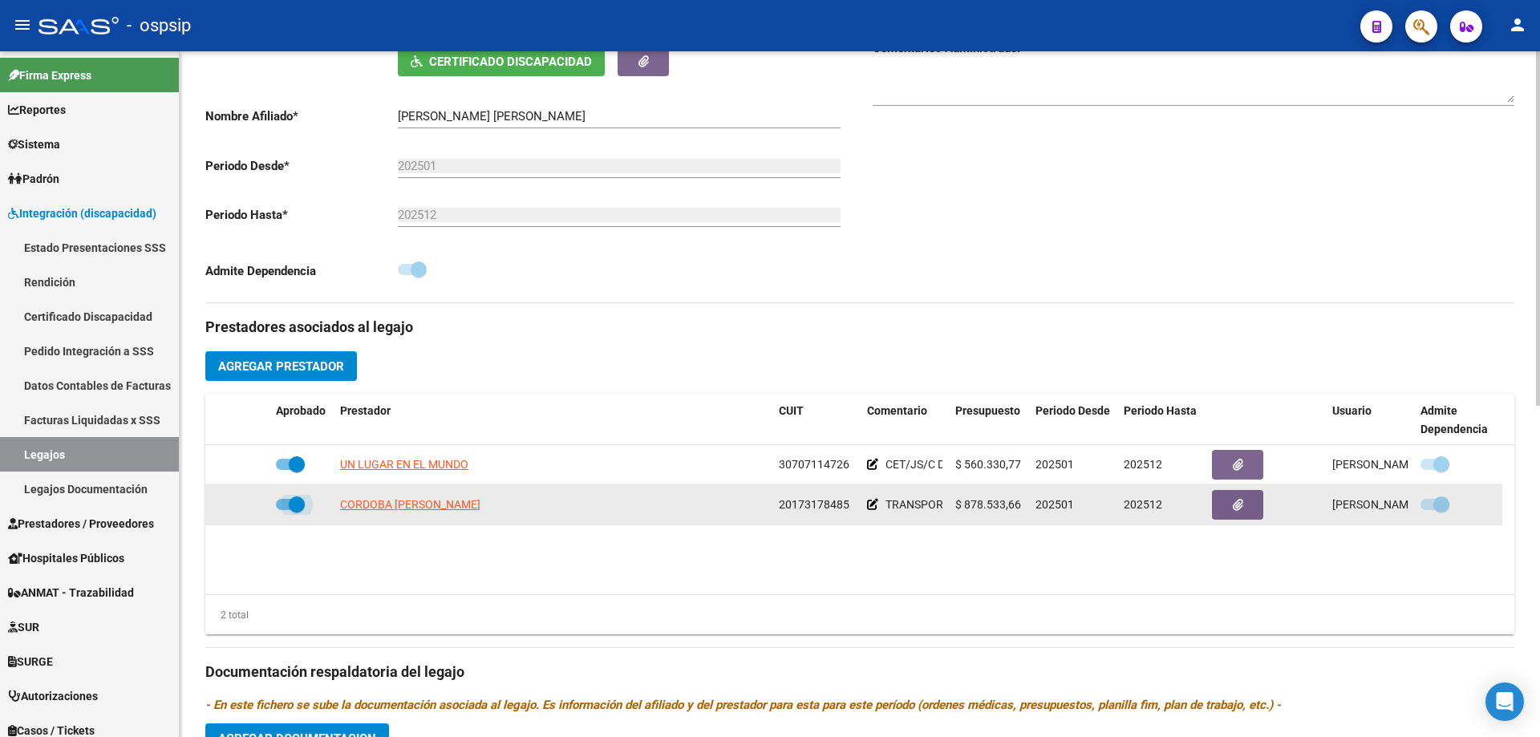
click at [294, 501] on span at bounding box center [297, 504] width 16 height 16
click at [284, 510] on input "checkbox" at bounding box center [283, 510] width 1 height 1
checkbox input "false"
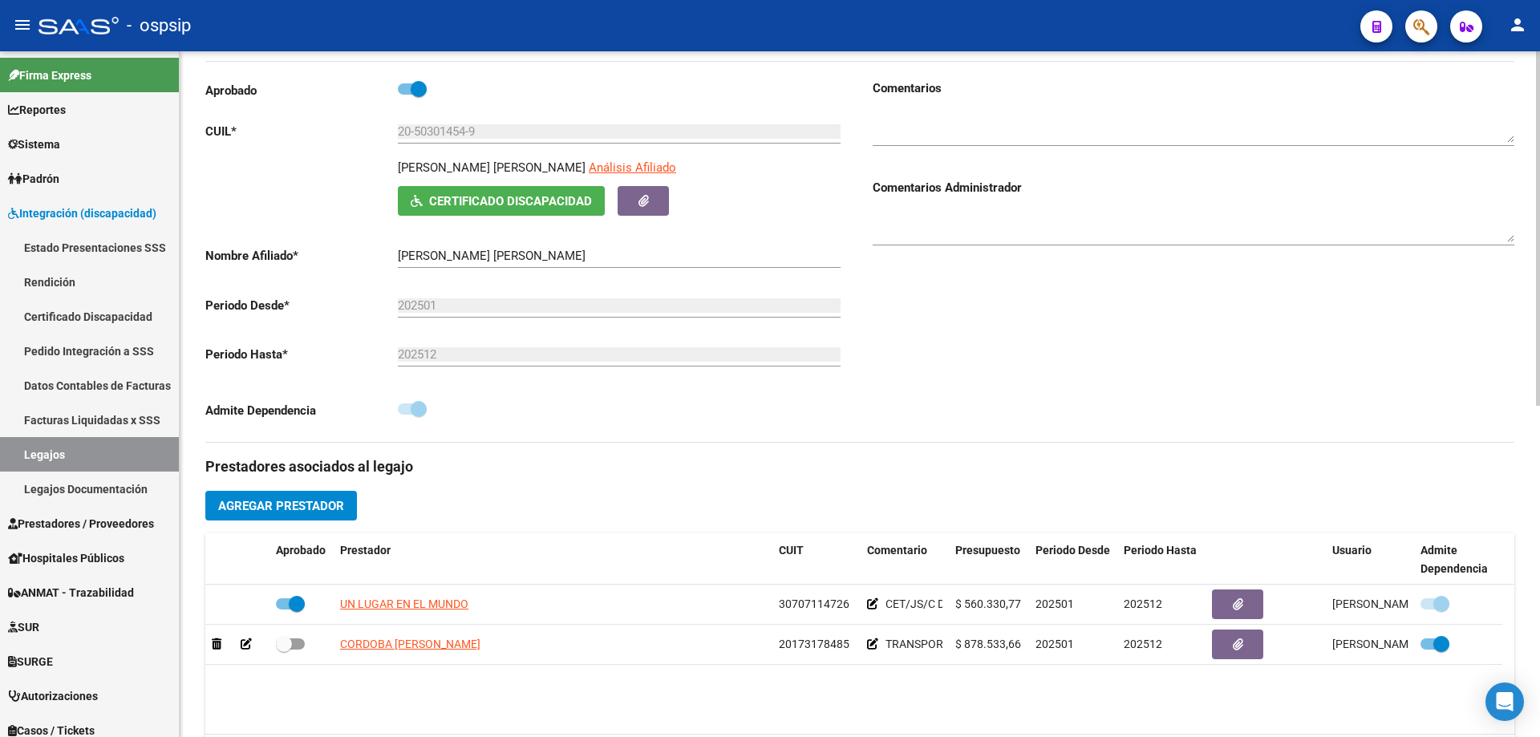
scroll to position [0, 0]
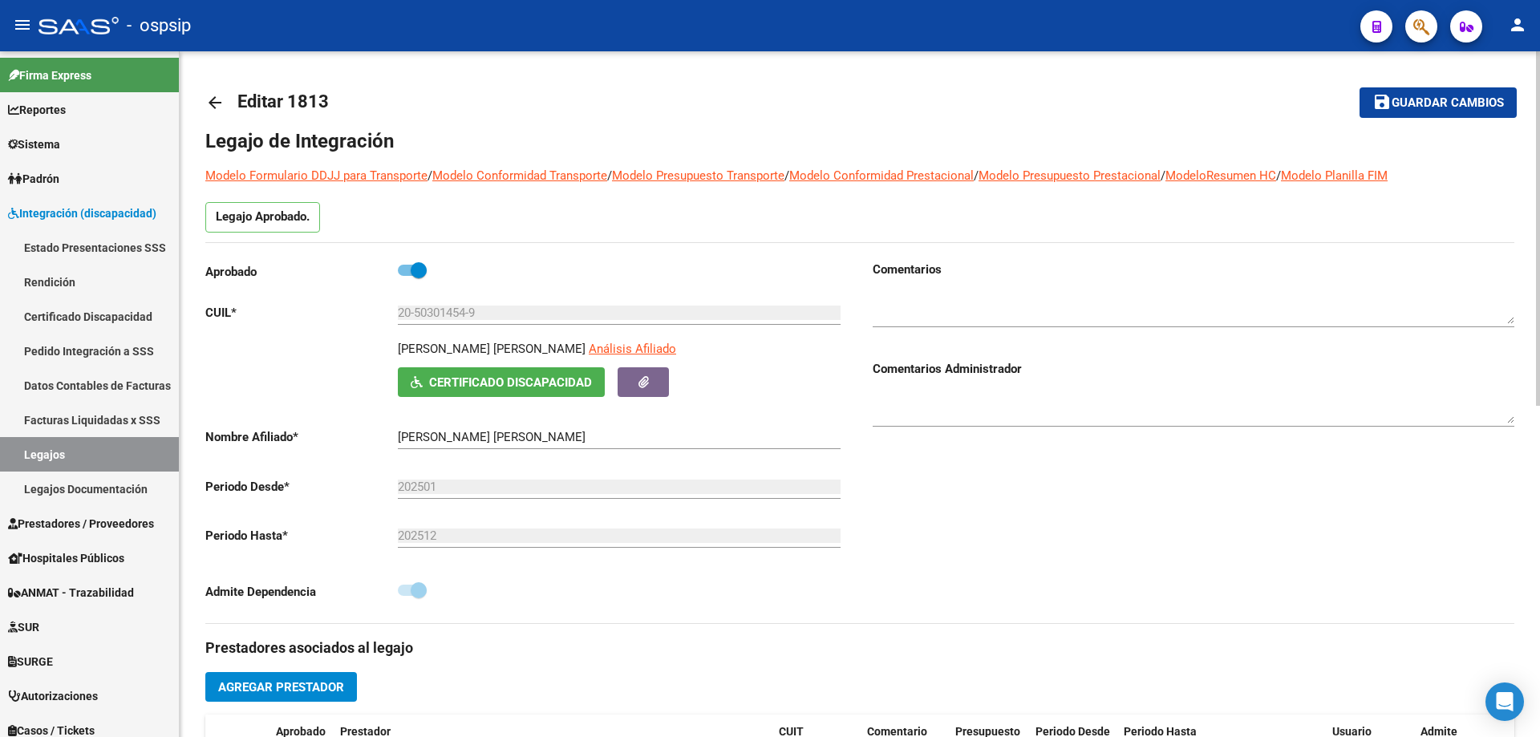
click at [893, 304] on textarea at bounding box center [1193, 308] width 642 height 32
type textarea "l"
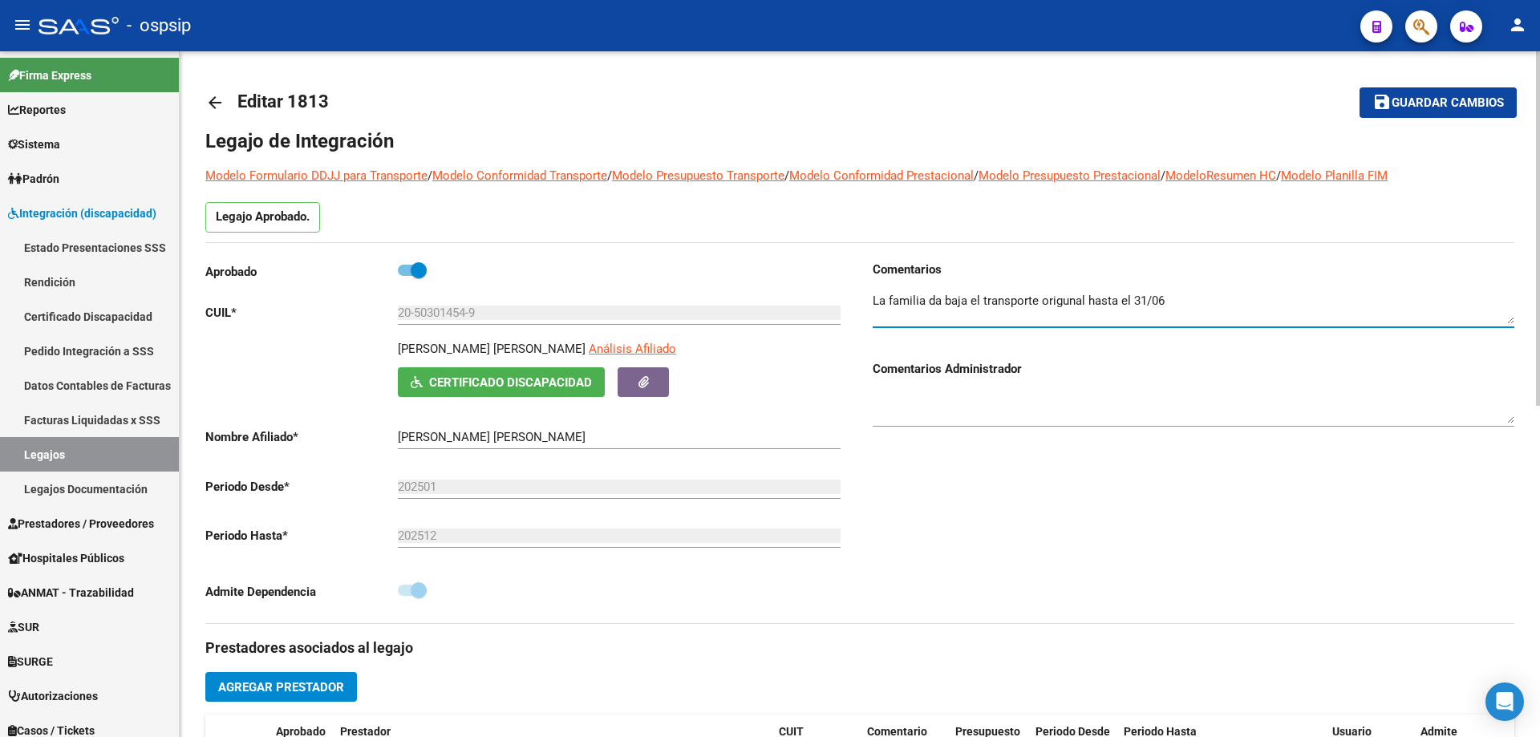
click at [1071, 304] on textarea at bounding box center [1193, 308] width 642 height 32
click at [1164, 286] on div at bounding box center [1193, 302] width 642 height 49
click at [1172, 306] on textarea at bounding box center [1193, 308] width 642 height 32
type textarea "La familia da baja el transporte original hasta el 31/06 Transporte nuevo , a p…"
click at [1377, 112] on button "save Guardar cambios" at bounding box center [1437, 102] width 157 height 30
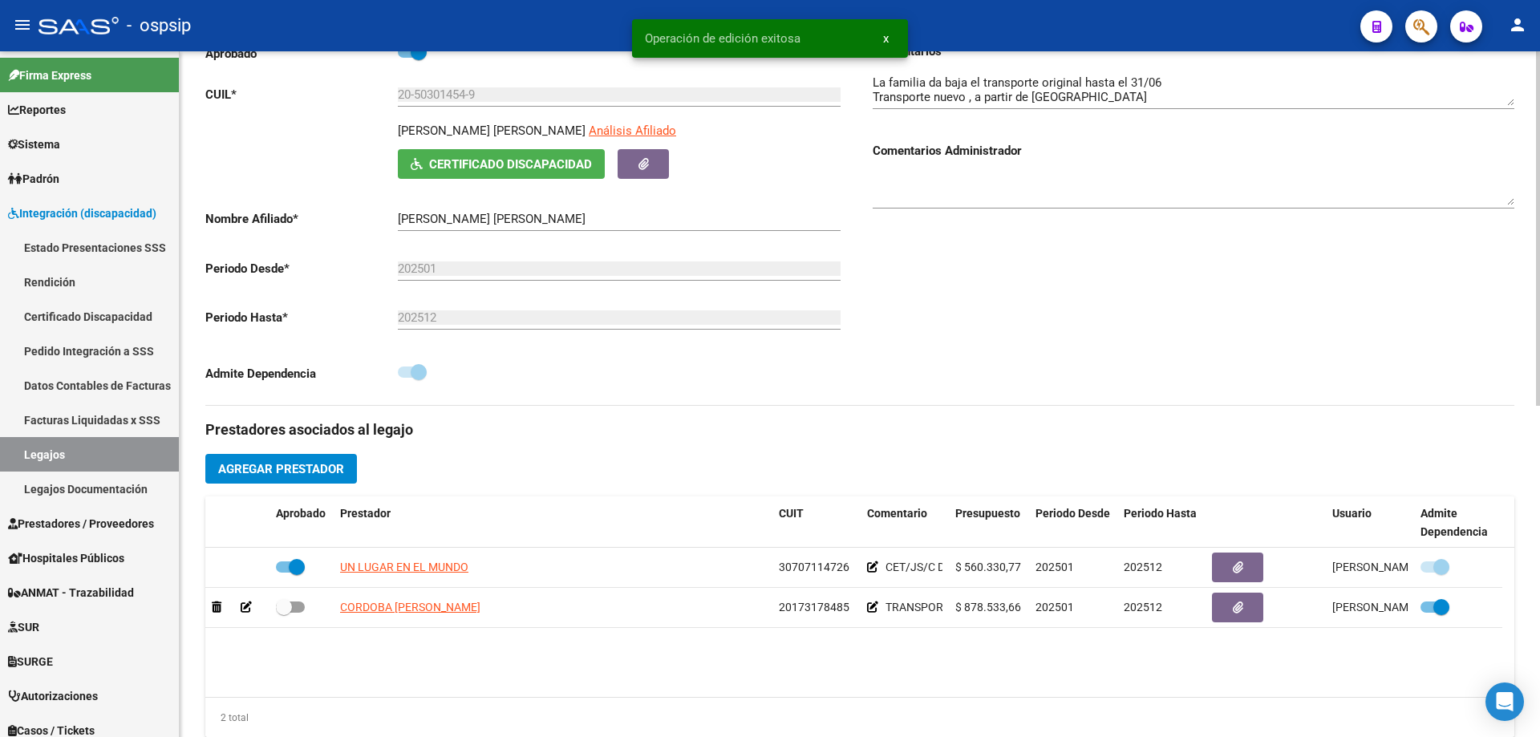
scroll to position [241, 0]
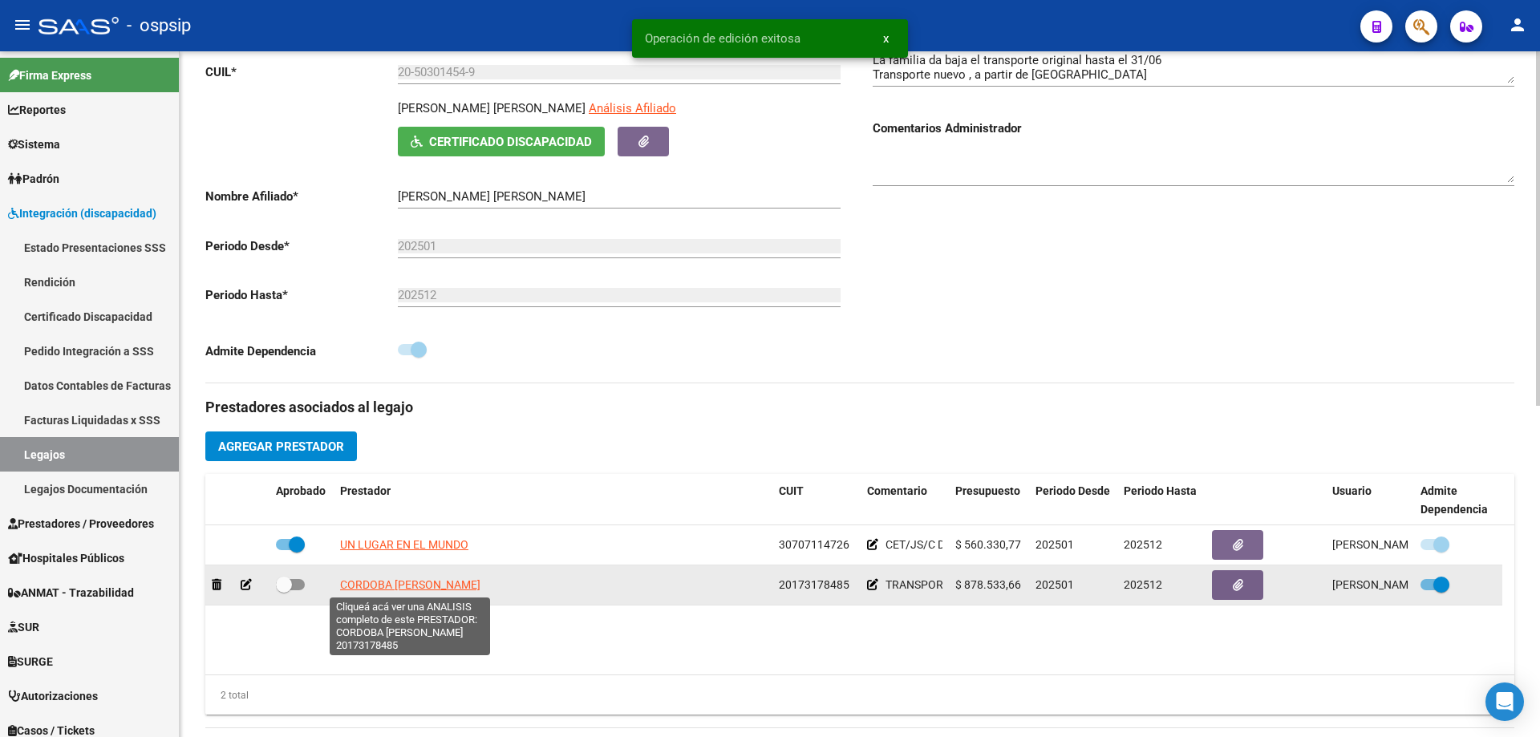
click at [425, 584] on span "CORDOBA OSCAR AGUSTIN" at bounding box center [410, 584] width 140 height 13
type textarea "20173178485"
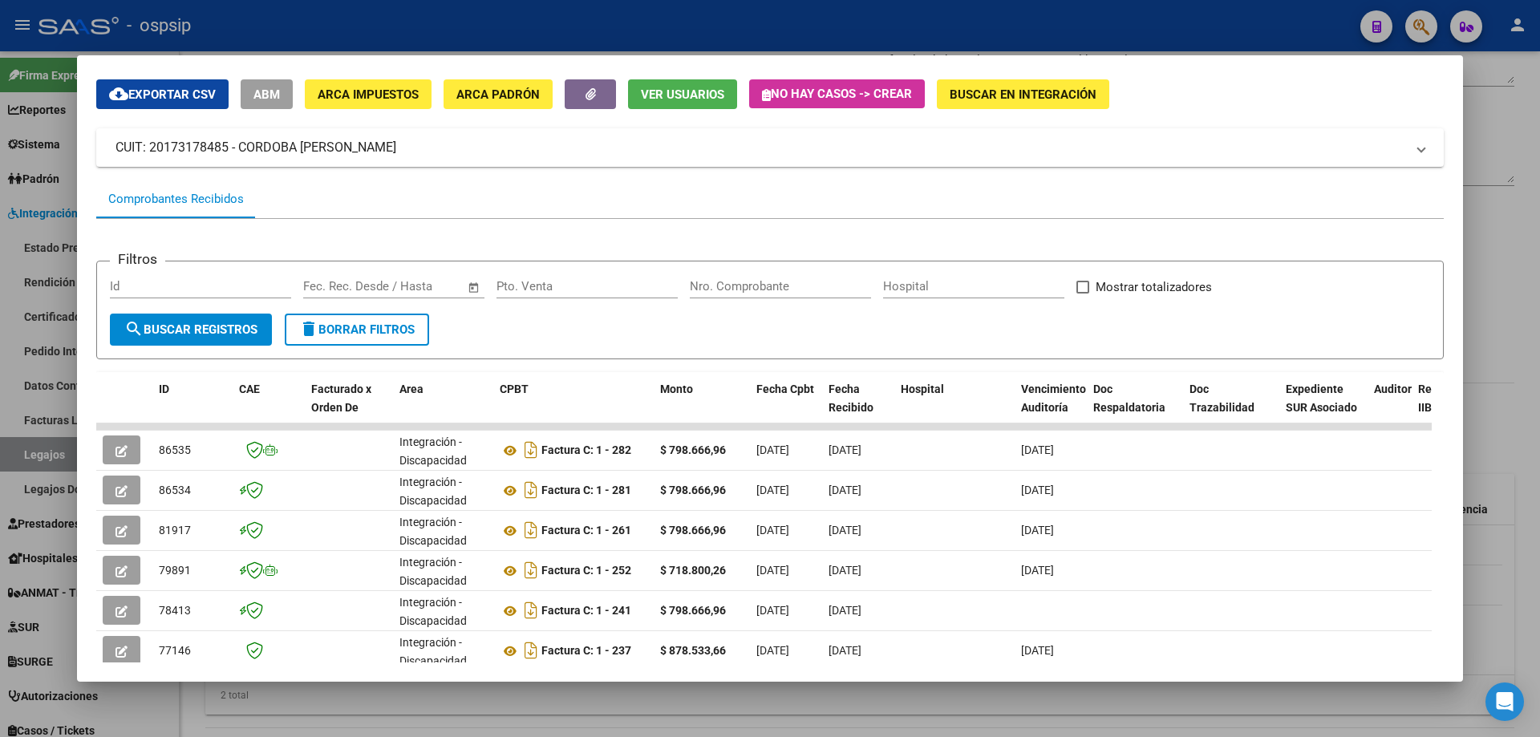
scroll to position [160, 0]
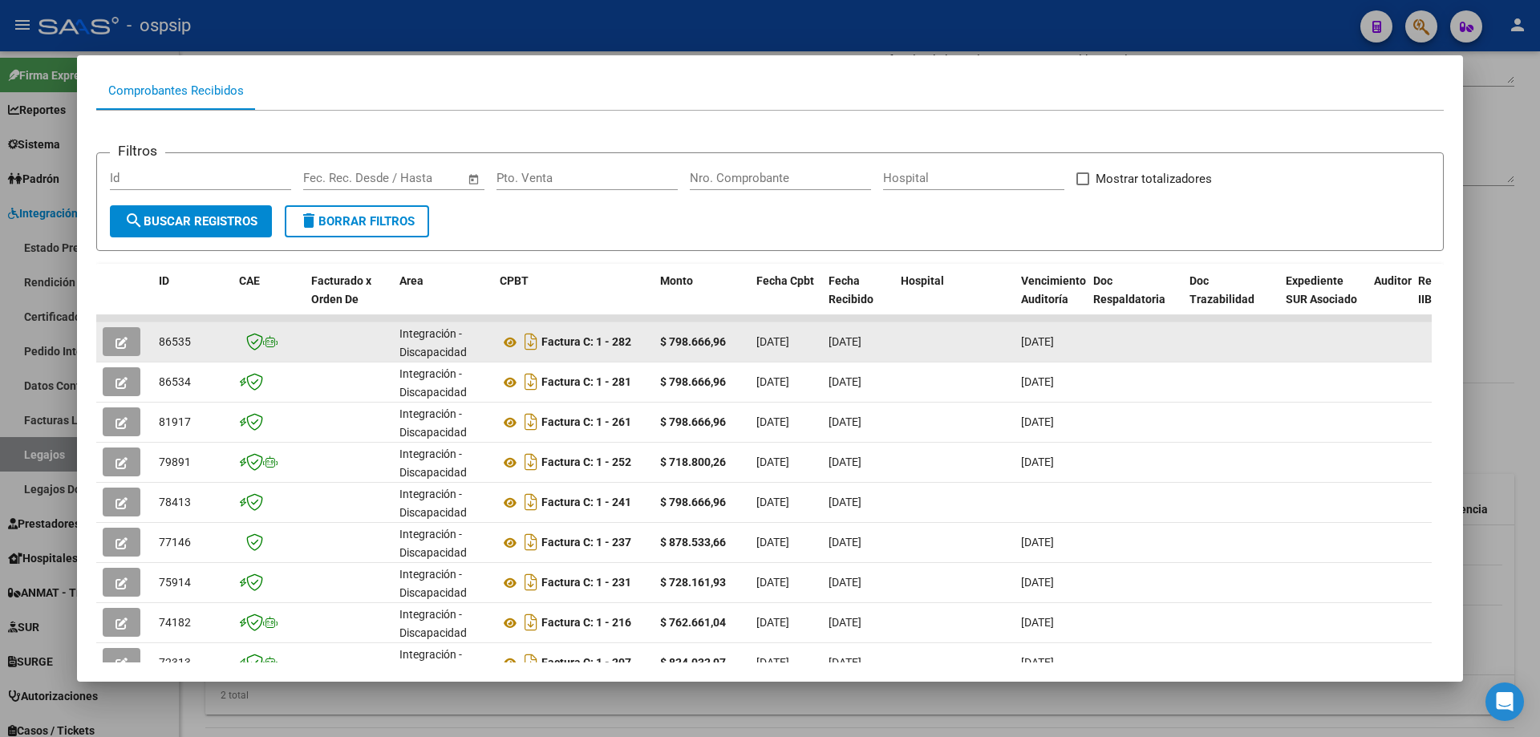
click at [125, 334] on button "button" at bounding box center [122, 341] width 38 height 29
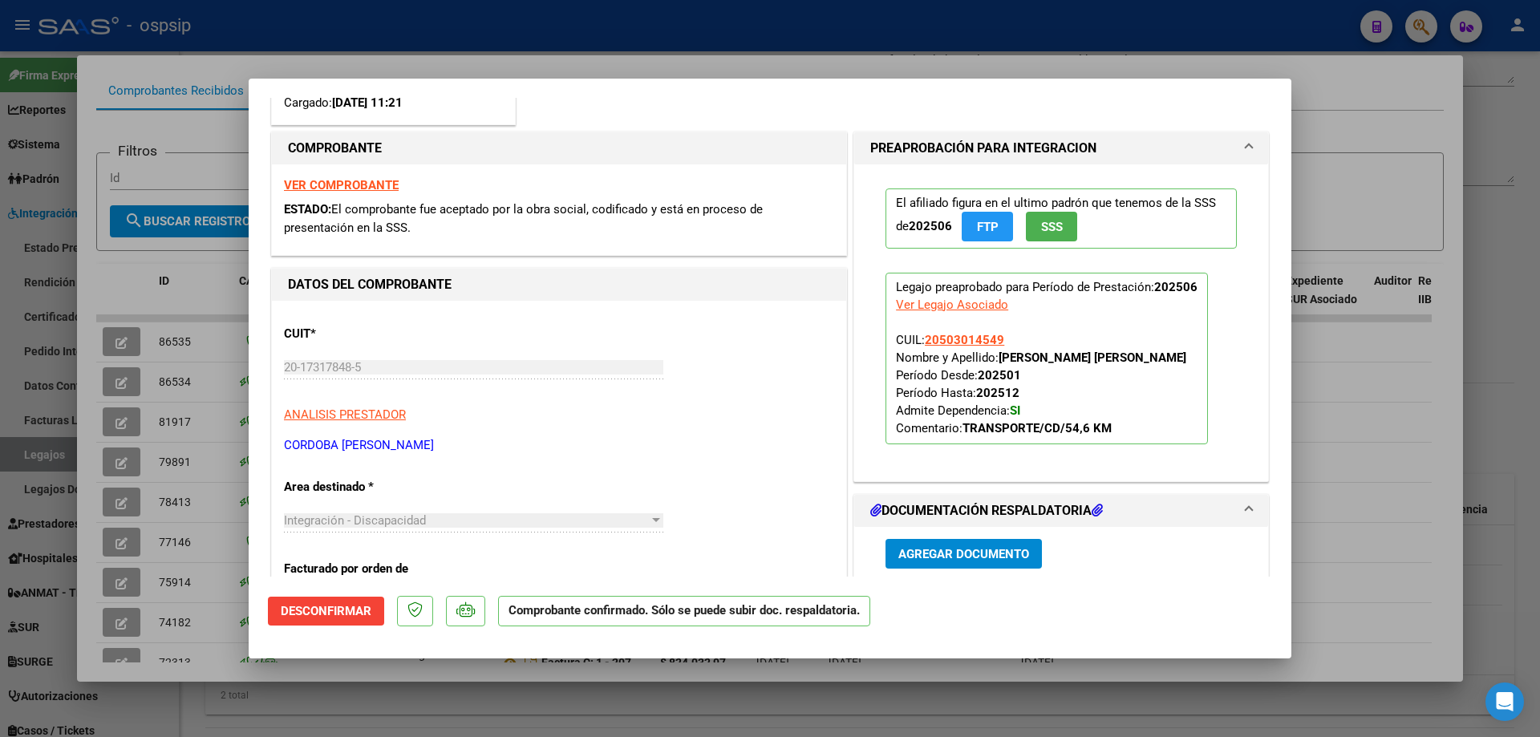
scroll to position [241, 0]
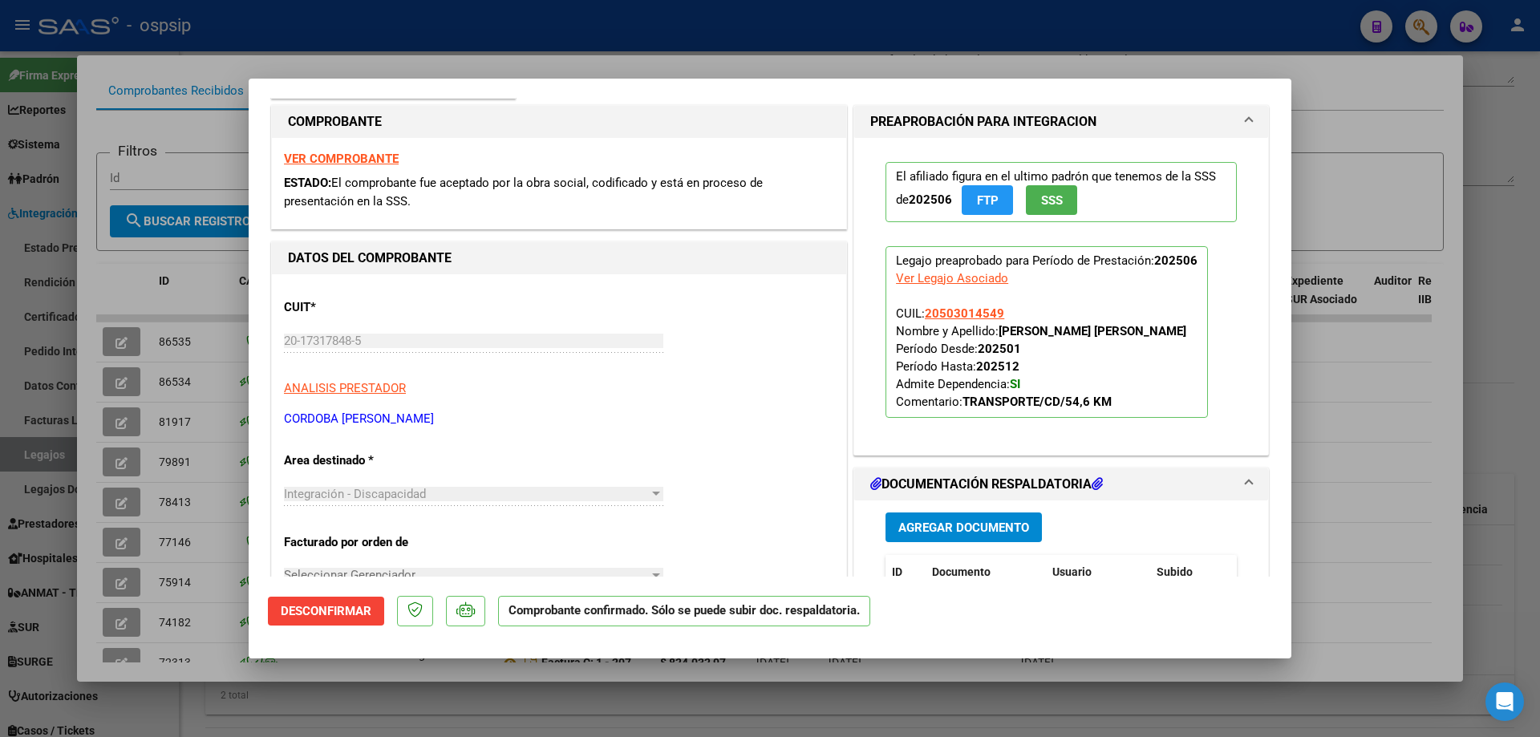
click at [417, 26] on div at bounding box center [770, 368] width 1540 height 737
type input "$ 0,00"
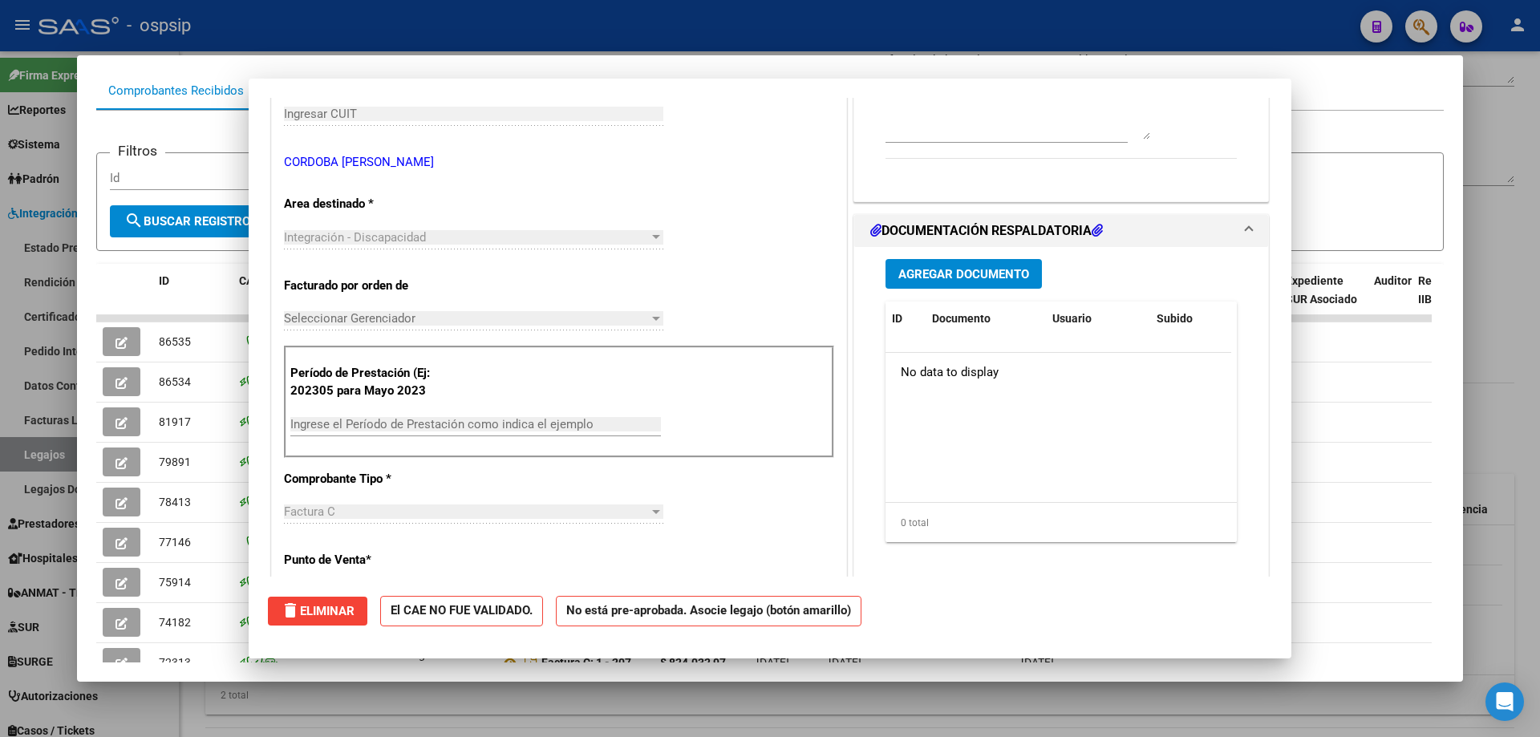
click at [417, 26] on div at bounding box center [770, 368] width 1540 height 737
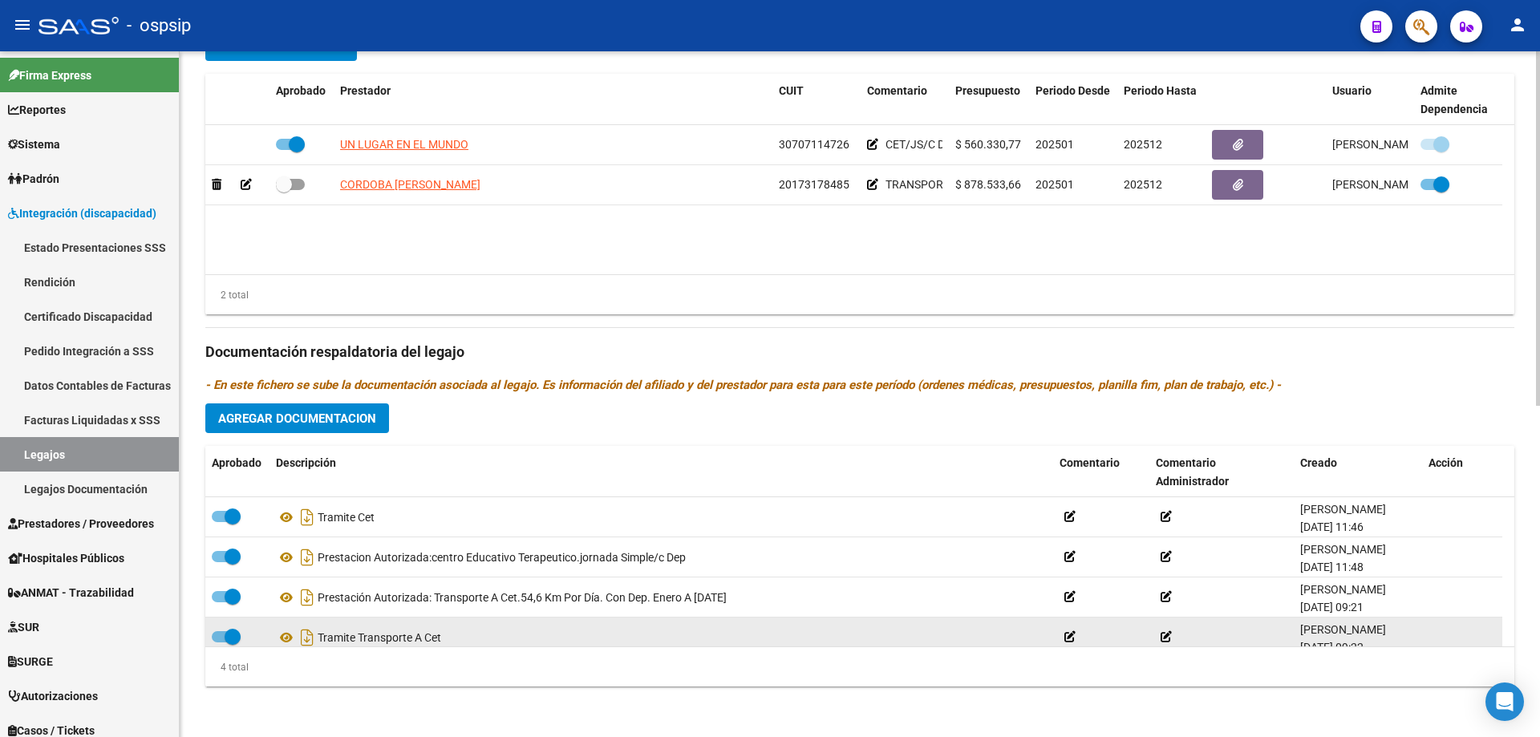
scroll to position [642, 0]
click at [225, 621] on datatable-body-cell at bounding box center [237, 636] width 64 height 39
click at [228, 628] on span at bounding box center [233, 636] width 16 height 16
click at [220, 642] on input "checkbox" at bounding box center [219, 642] width 1 height 1
checkbox input "false"
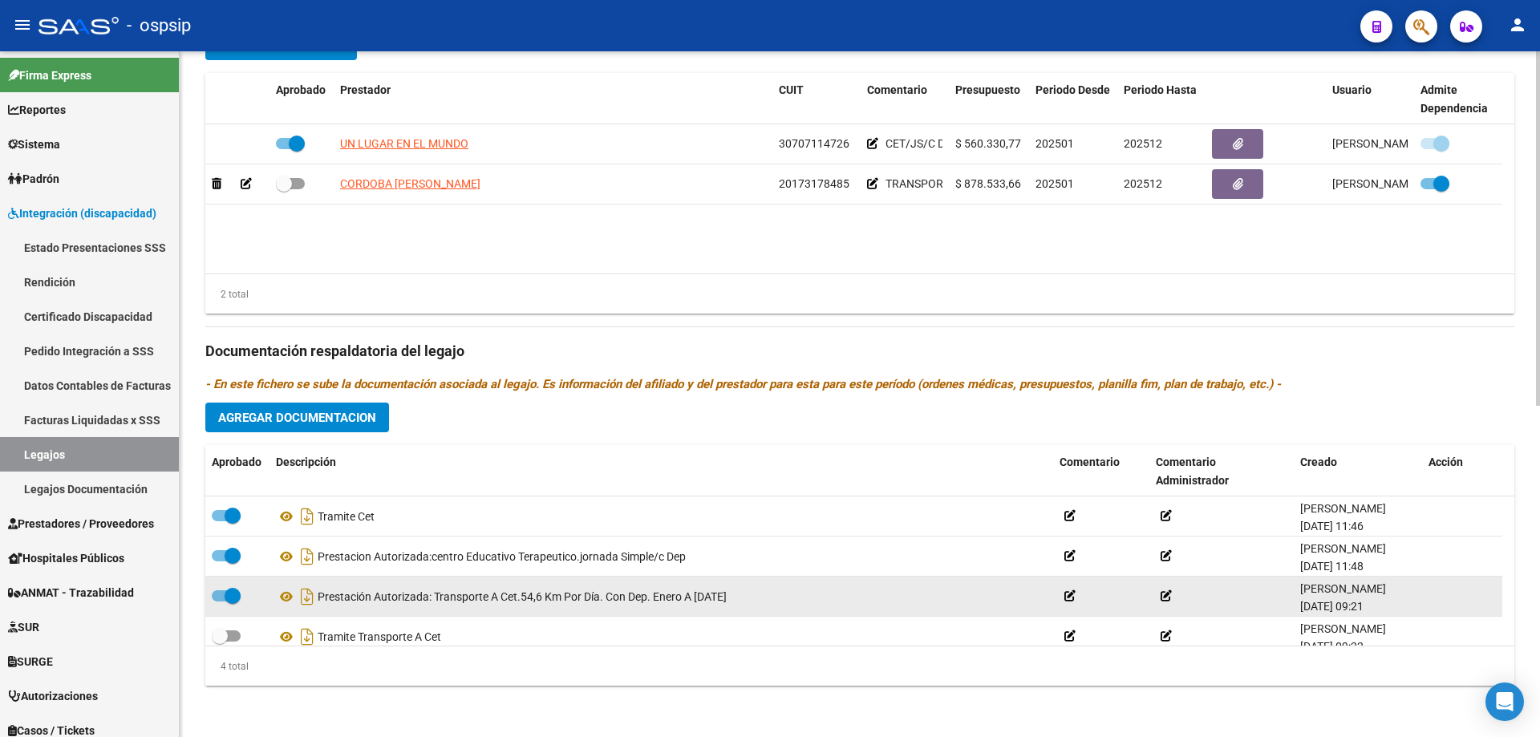
click at [213, 593] on span at bounding box center [226, 595] width 29 height 11
click at [219, 601] on input "checkbox" at bounding box center [219, 601] width 1 height 1
checkbox input "false"
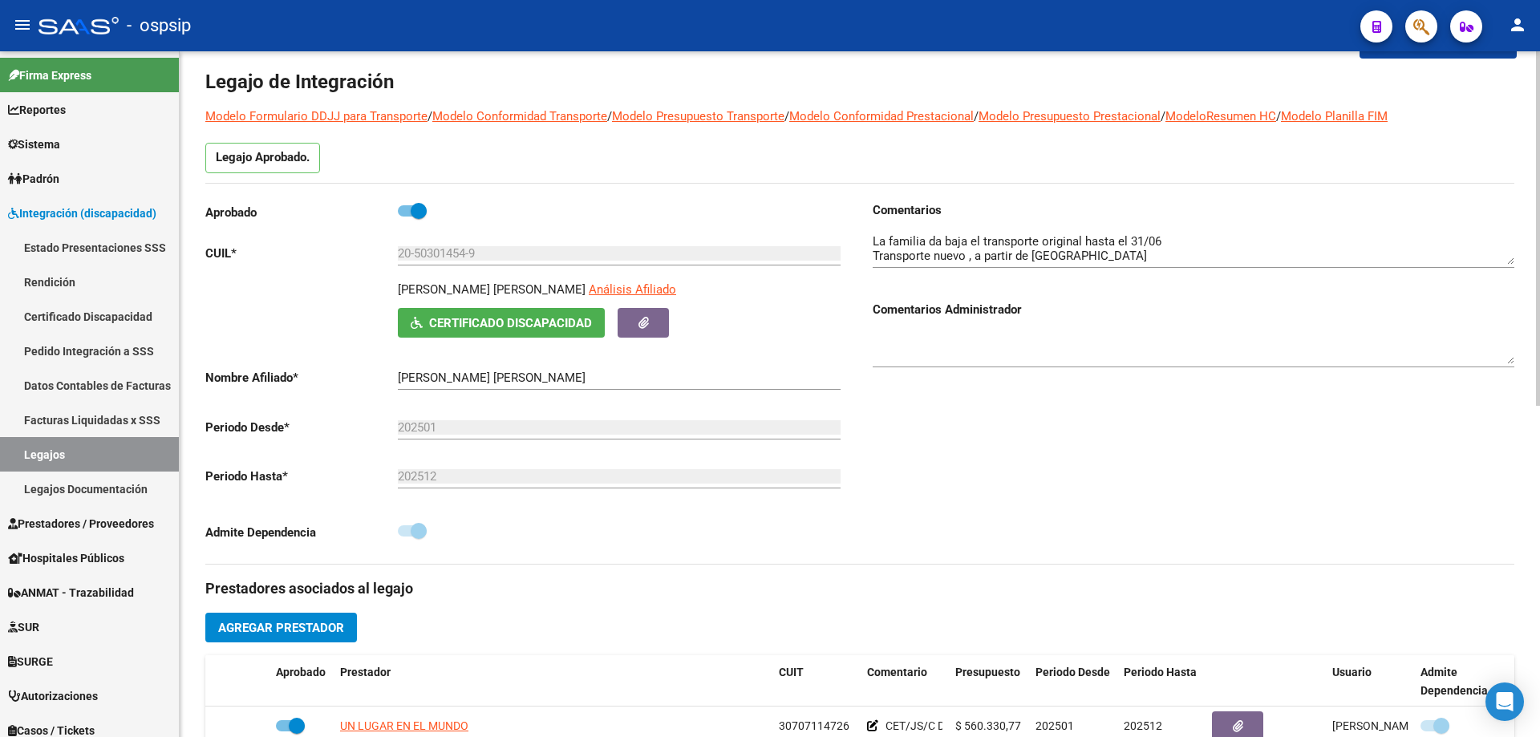
scroll to position [0, 0]
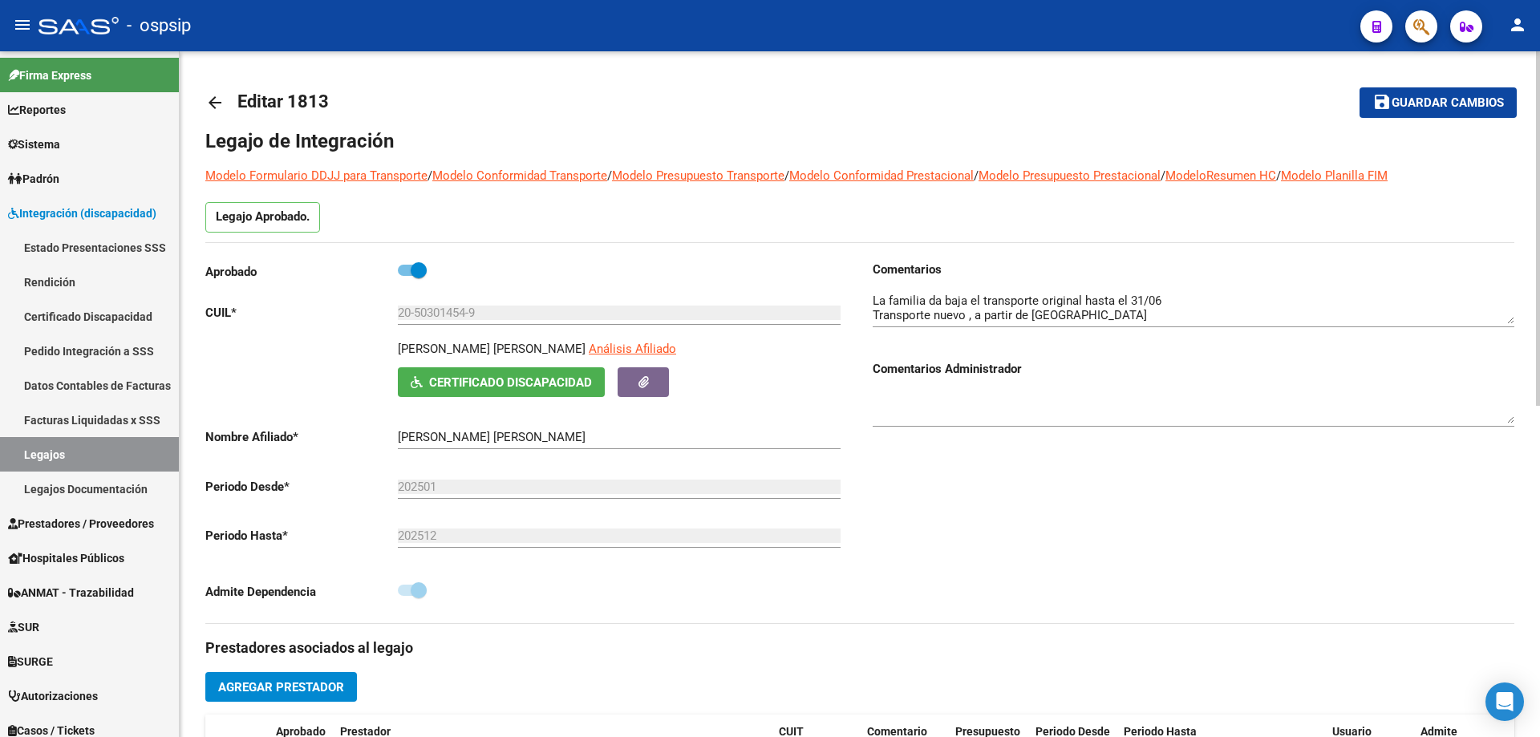
click at [1423, 109] on span "Guardar cambios" at bounding box center [1447, 103] width 112 height 14
